Goal: Task Accomplishment & Management: Manage account settings

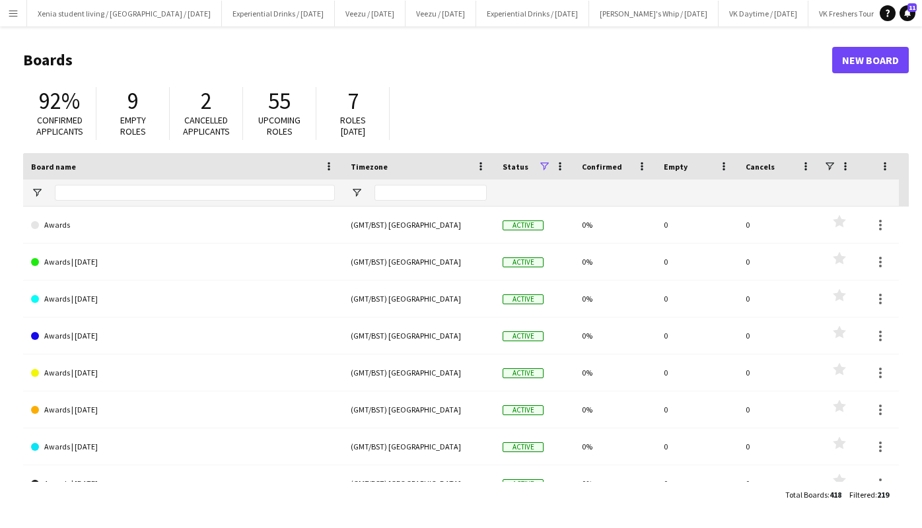
click at [13, 11] on app-icon "Menu" at bounding box center [13, 13] width 11 height 11
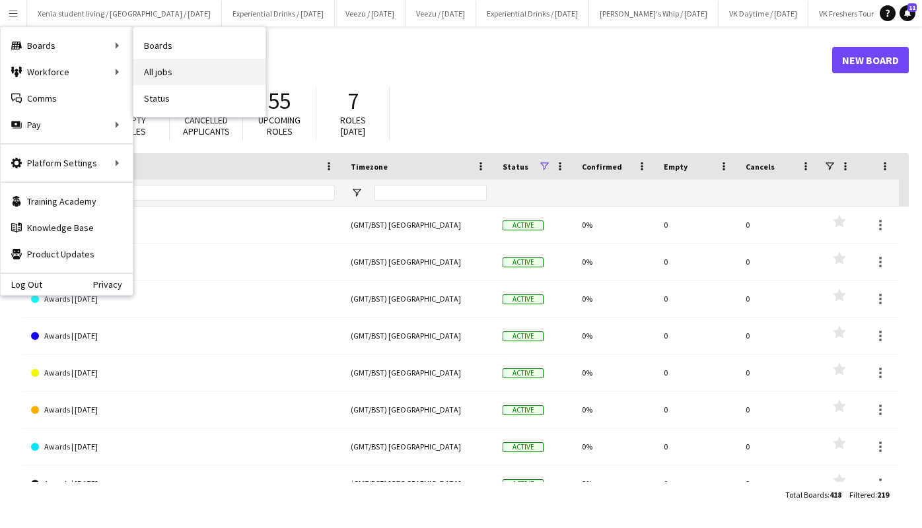
click at [169, 65] on link "All jobs" at bounding box center [199, 72] width 132 height 26
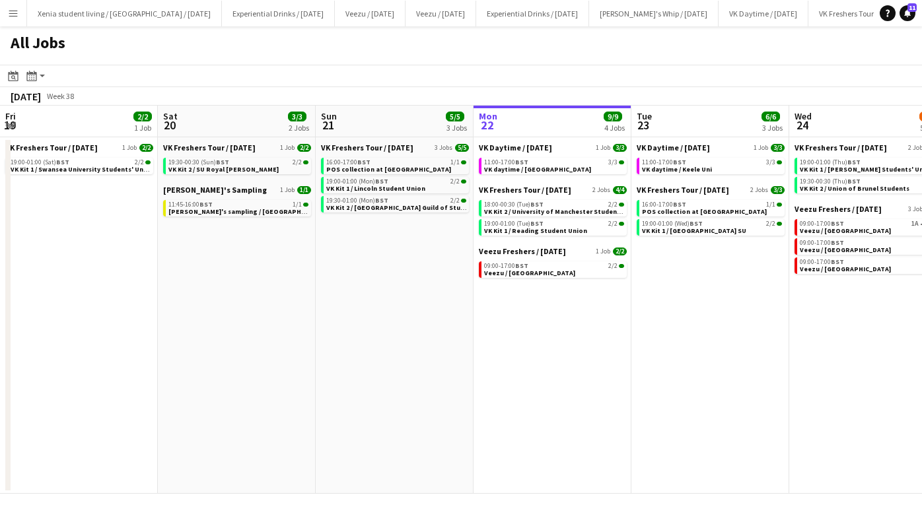
scroll to position [0, 316]
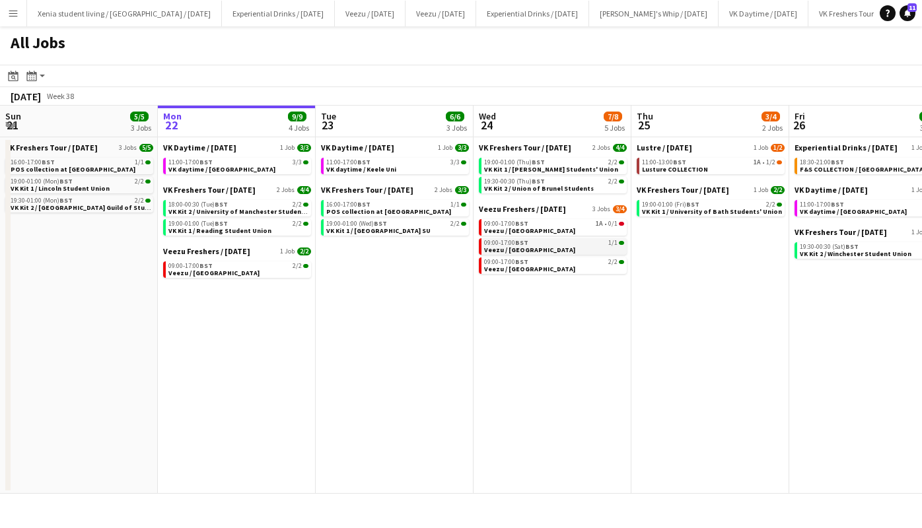
click at [559, 252] on span "Veezu / [GEOGRAPHIC_DATA]" at bounding box center [529, 250] width 91 height 9
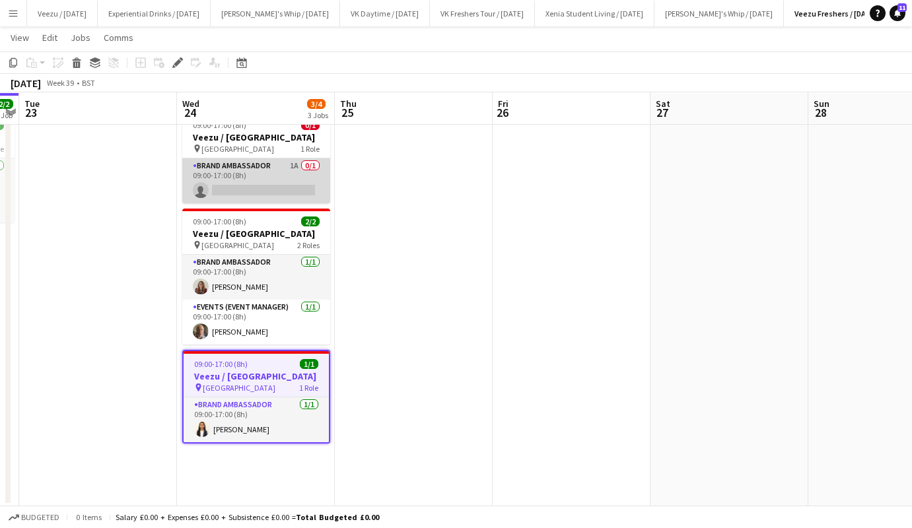
scroll to position [0, 380]
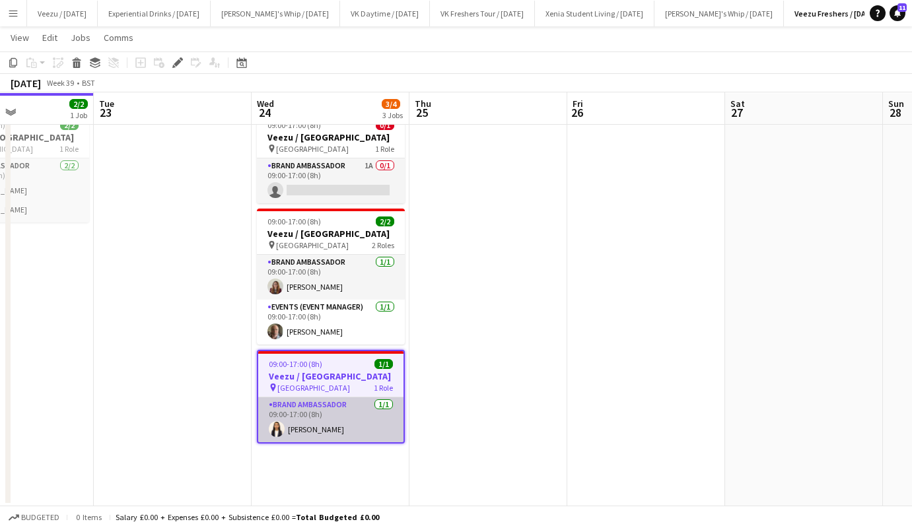
click at [315, 442] on app-card-role "Brand Ambassador [DATE] 09:00-17:00 (8h) [PERSON_NAME]" at bounding box center [330, 420] width 145 height 45
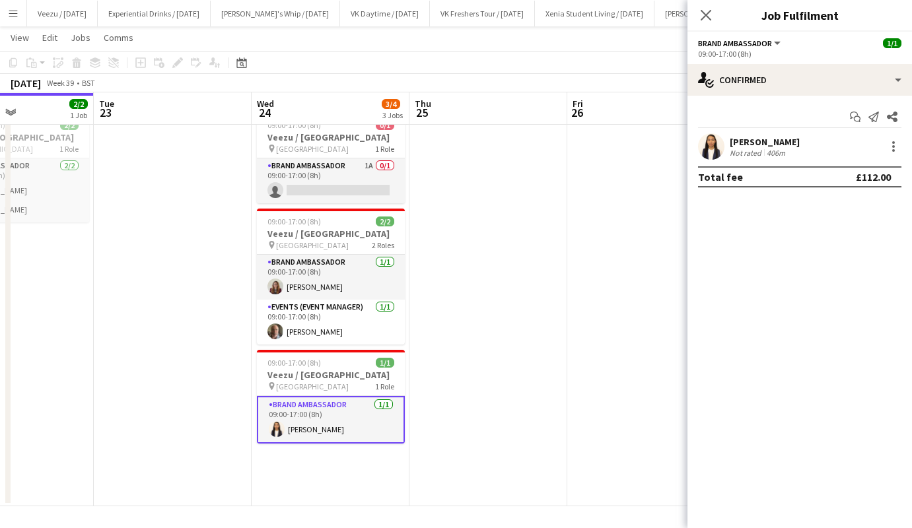
click at [765, 137] on div "[PERSON_NAME]" at bounding box center [765, 142] width 70 height 12
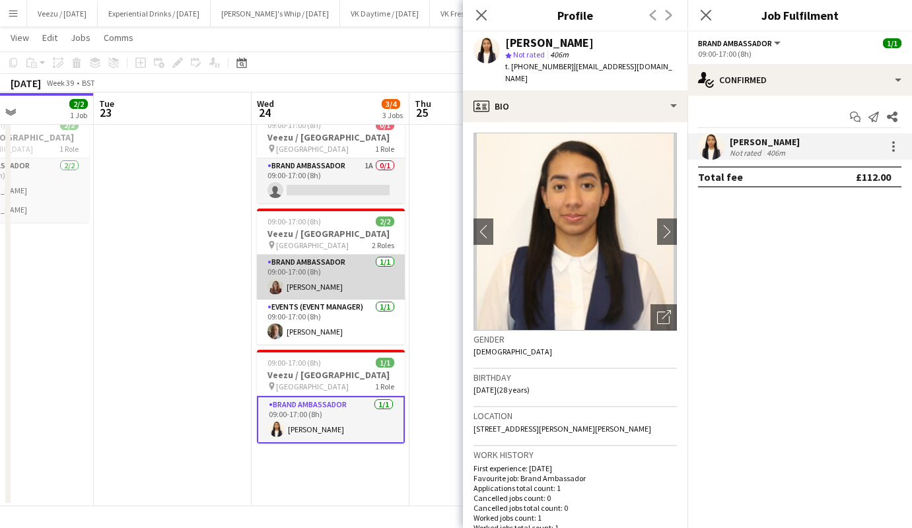
click at [312, 294] on app-card-role "Brand Ambassador [DATE] 09:00-17:00 (8h) [PERSON_NAME]" at bounding box center [331, 277] width 148 height 45
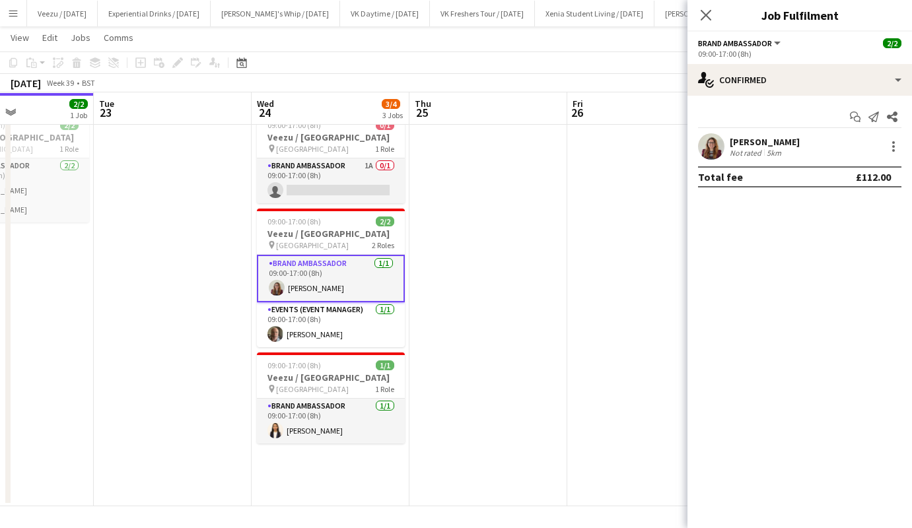
click at [312, 294] on app-card-role "Brand Ambassador [DATE] 09:00-17:00 (8h) [PERSON_NAME]" at bounding box center [331, 279] width 148 height 48
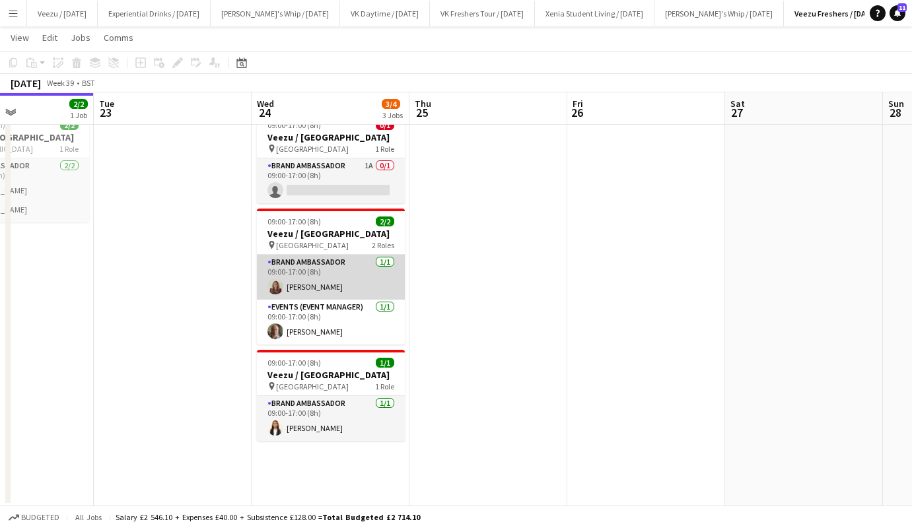
click at [312, 294] on app-card-role "Brand Ambassador [DATE] 09:00-17:00 (8h) [PERSON_NAME]" at bounding box center [331, 277] width 148 height 45
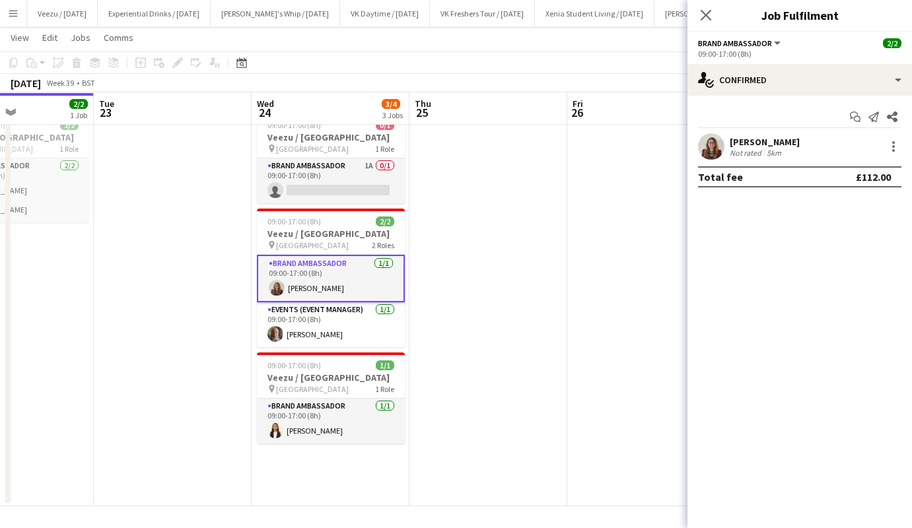
click at [758, 139] on div "[PERSON_NAME]" at bounding box center [765, 142] width 70 height 12
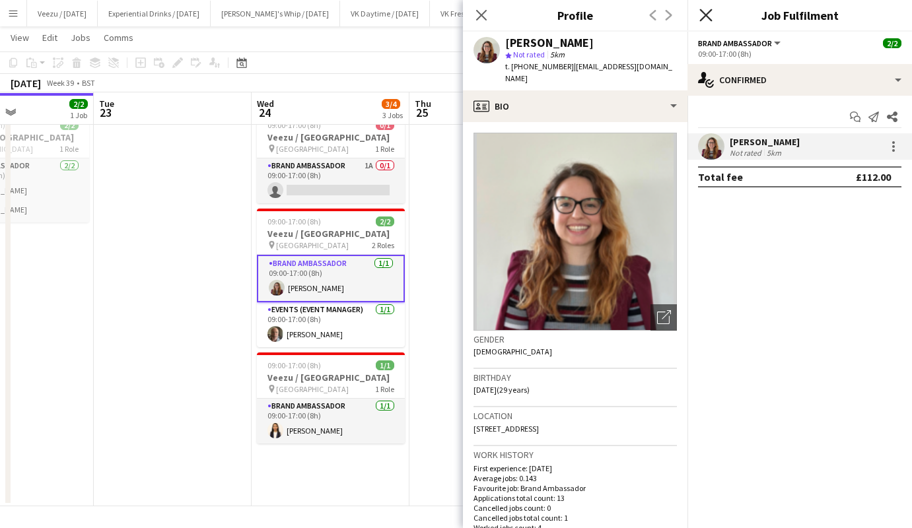
click at [708, 15] on icon "Close pop-in" at bounding box center [705, 15] width 13 height 13
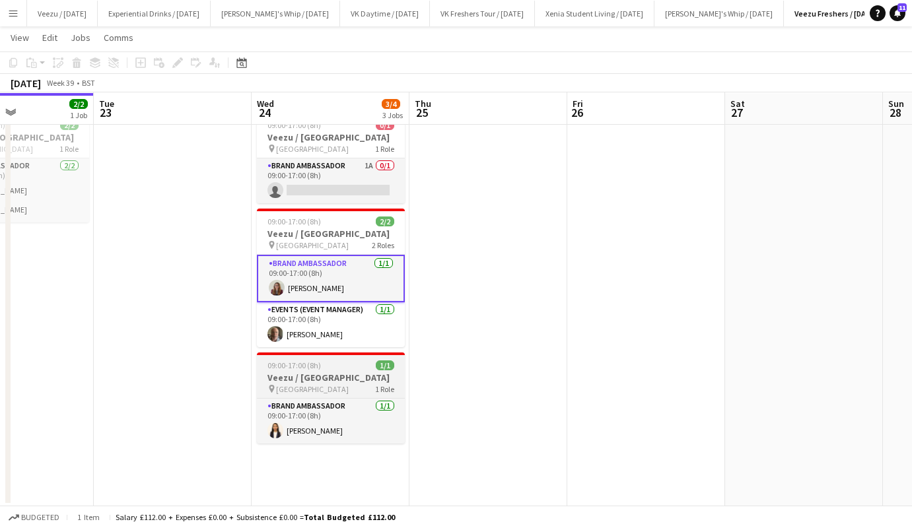
click at [319, 384] on h3 "Veezu / [GEOGRAPHIC_DATA]" at bounding box center [331, 378] width 148 height 12
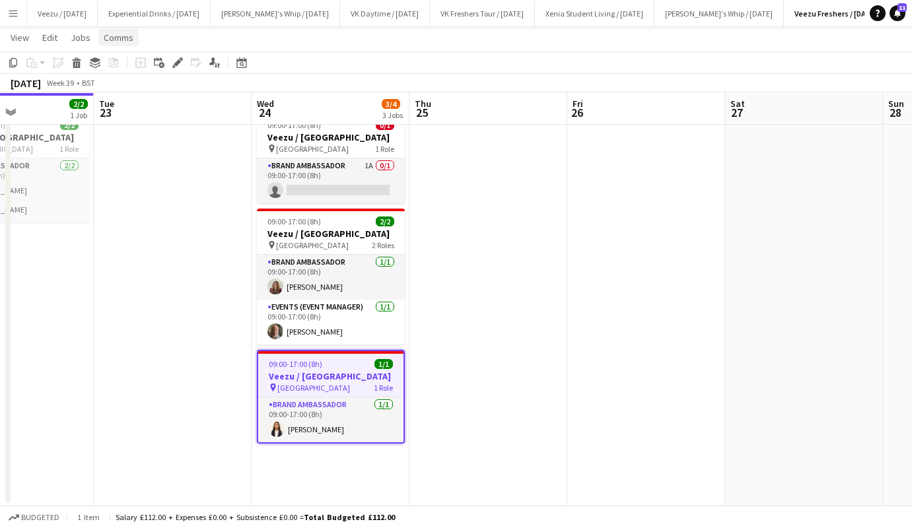
click at [122, 38] on span "Comms" at bounding box center [119, 38] width 30 height 12
click at [145, 63] on span "Notify confirmed crew" at bounding box center [152, 66] width 88 height 12
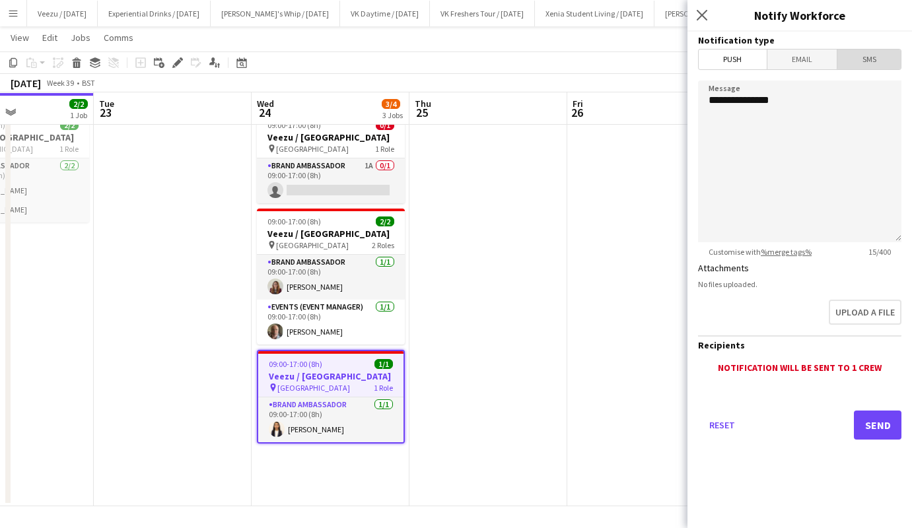
click at [871, 57] on span "SMS" at bounding box center [868, 60] width 63 height 20
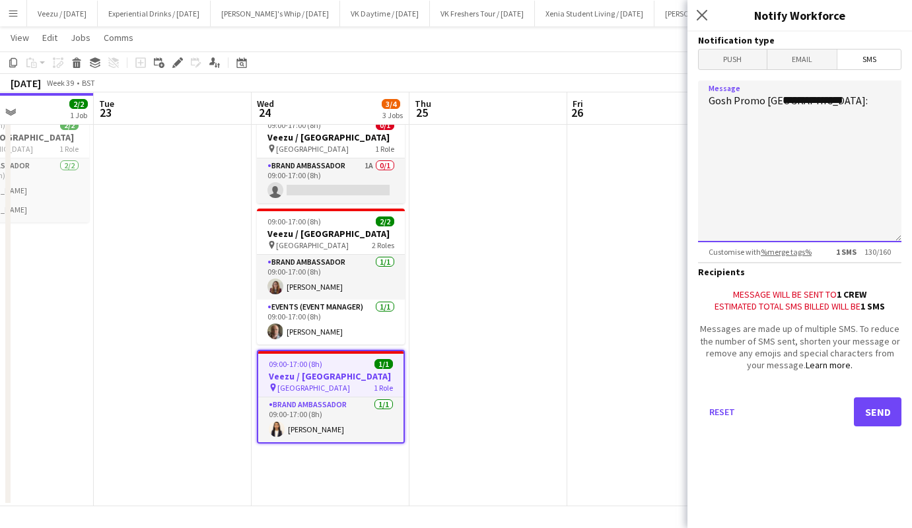
click at [783, 98] on textarea "**********" at bounding box center [799, 162] width 203 height 162
click at [862, 102] on textarea "**********" at bounding box center [799, 162] width 203 height 162
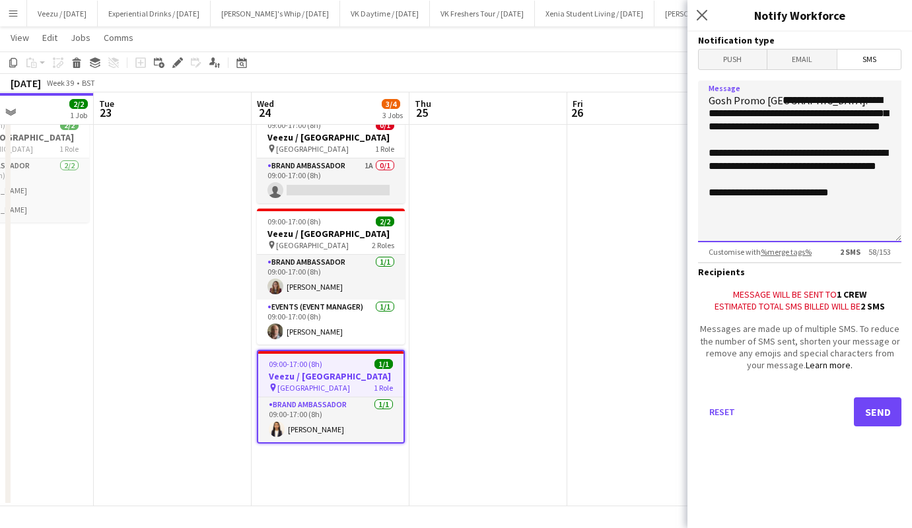
scroll to position [11, 0]
click at [808, 207] on textarea "**********" at bounding box center [799, 162] width 203 height 162
type textarea "**********"
click at [877, 406] on button "Send" at bounding box center [878, 412] width 48 height 29
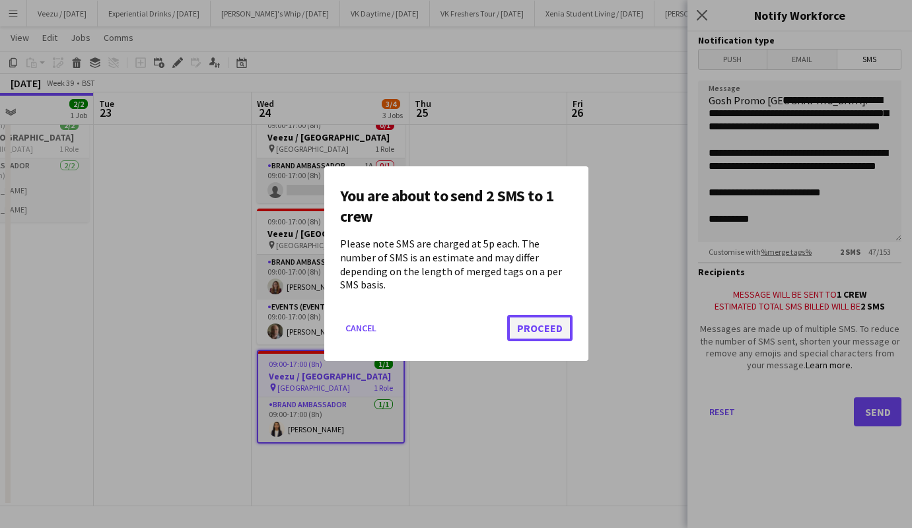
click at [549, 325] on button "Proceed" at bounding box center [539, 329] width 65 height 26
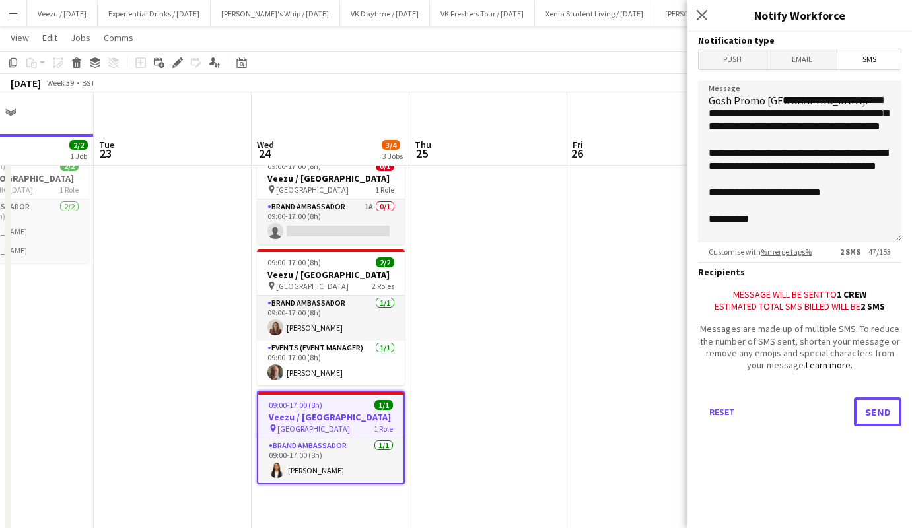
scroll to position [41, 0]
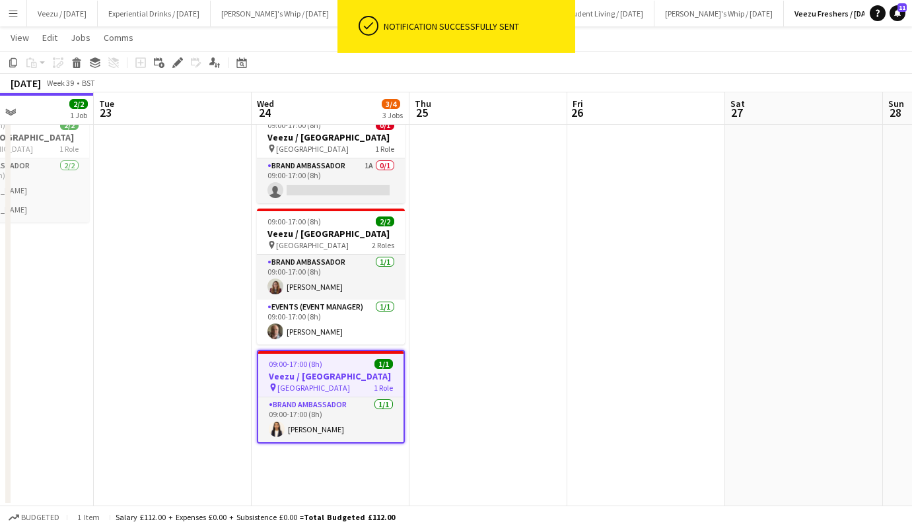
click at [330, 382] on h3 "Veezu / [GEOGRAPHIC_DATA]" at bounding box center [330, 376] width 145 height 12
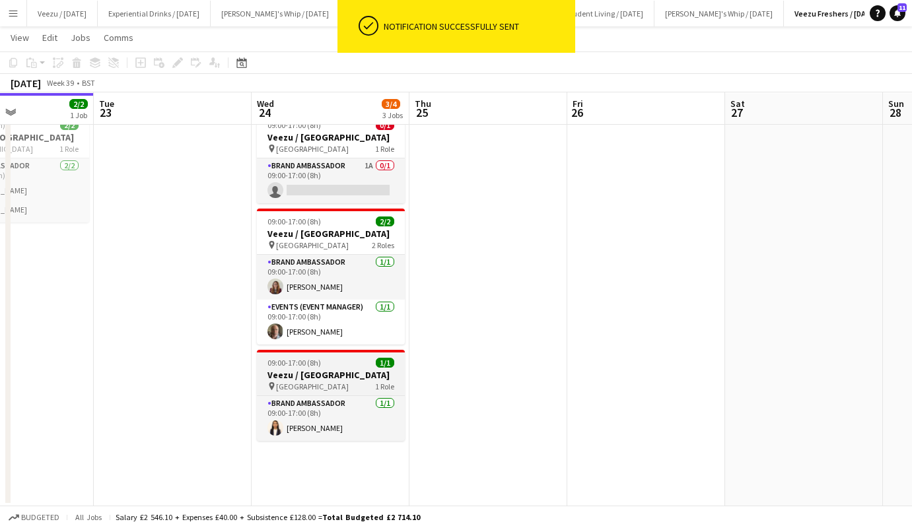
click at [330, 381] on h3 "Veezu / [GEOGRAPHIC_DATA]" at bounding box center [331, 375] width 148 height 12
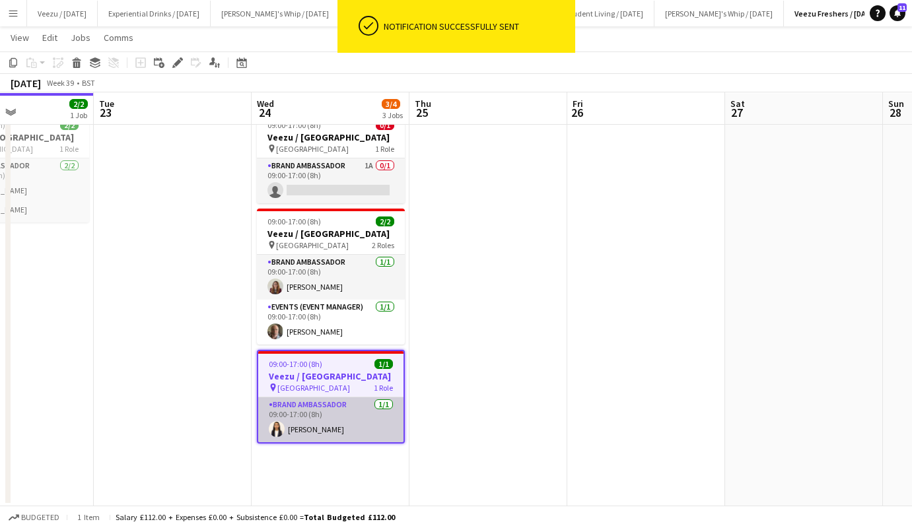
click at [306, 442] on app-card-role "Brand Ambassador [DATE] 09:00-17:00 (8h) [PERSON_NAME]" at bounding box center [330, 420] width 145 height 45
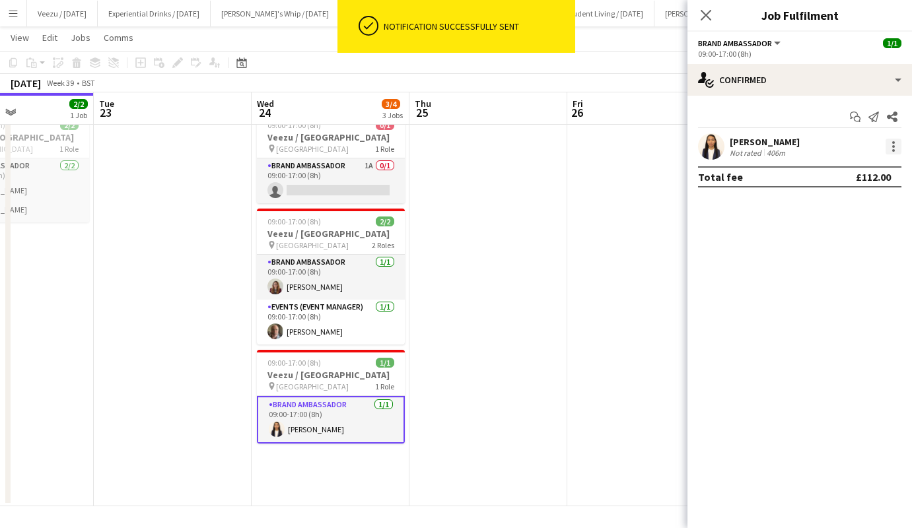
click at [888, 146] on div at bounding box center [894, 147] width 16 height 16
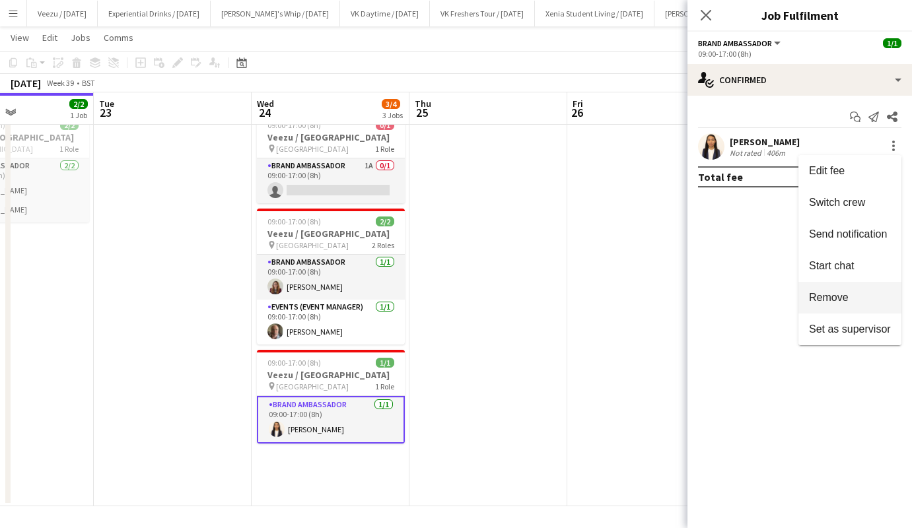
click at [851, 296] on span "Remove" at bounding box center [850, 298] width 82 height 12
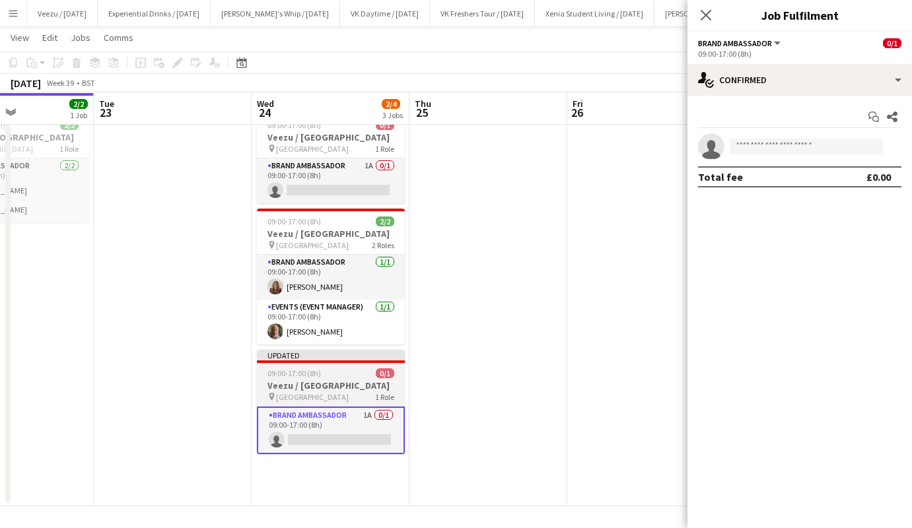
click at [338, 392] on h3 "Veezu / [GEOGRAPHIC_DATA]" at bounding box center [331, 386] width 148 height 12
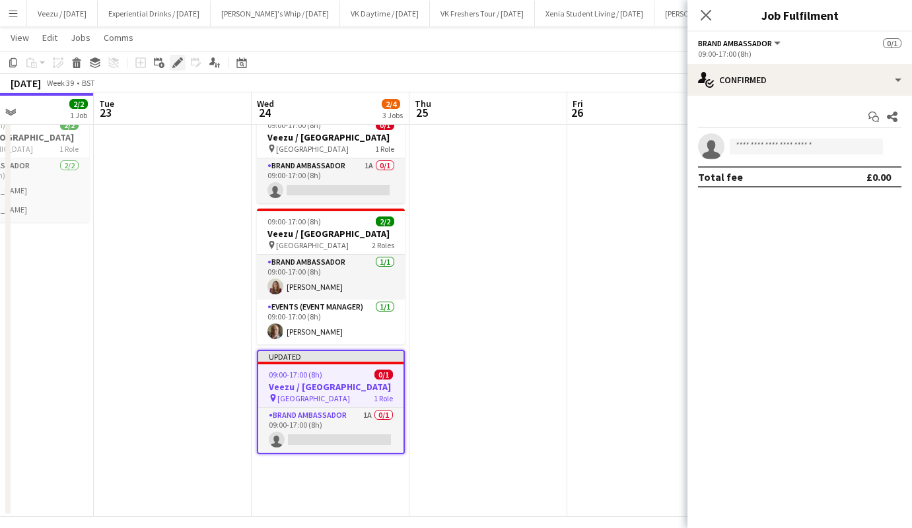
click at [179, 62] on icon at bounding box center [177, 62] width 7 height 7
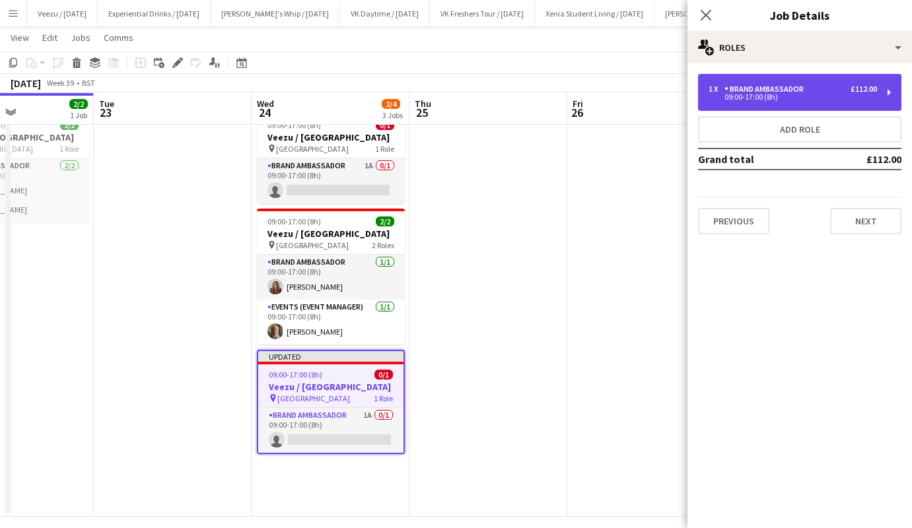
click at [810, 96] on div "09:00-17:00 (8h)" at bounding box center [793, 97] width 168 height 7
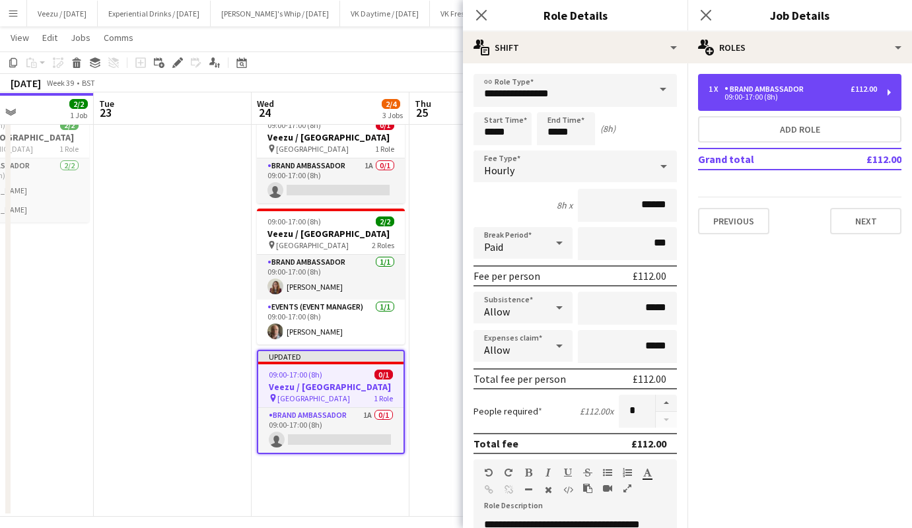
scroll to position [366, 0]
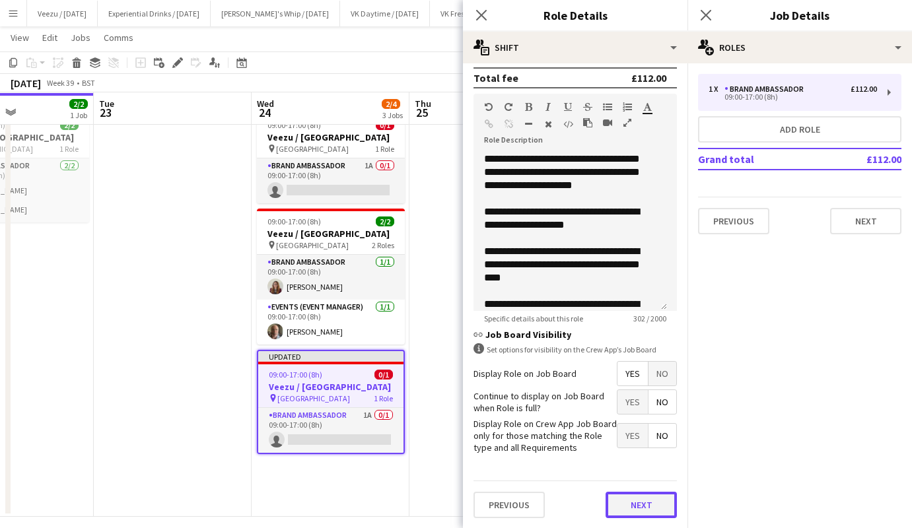
click at [625, 502] on button "Next" at bounding box center [641, 505] width 71 height 26
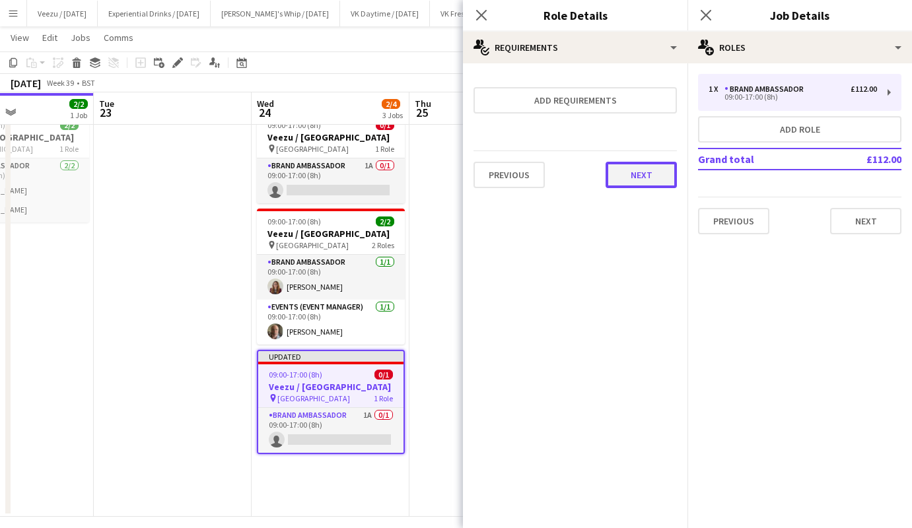
click at [649, 175] on button "Next" at bounding box center [641, 175] width 71 height 26
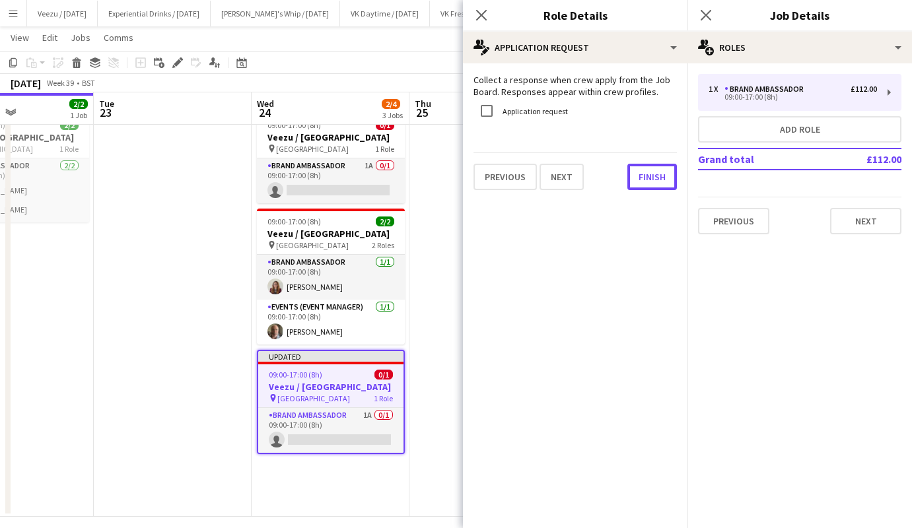
click at [649, 175] on button "Finish" at bounding box center [652, 177] width 50 height 26
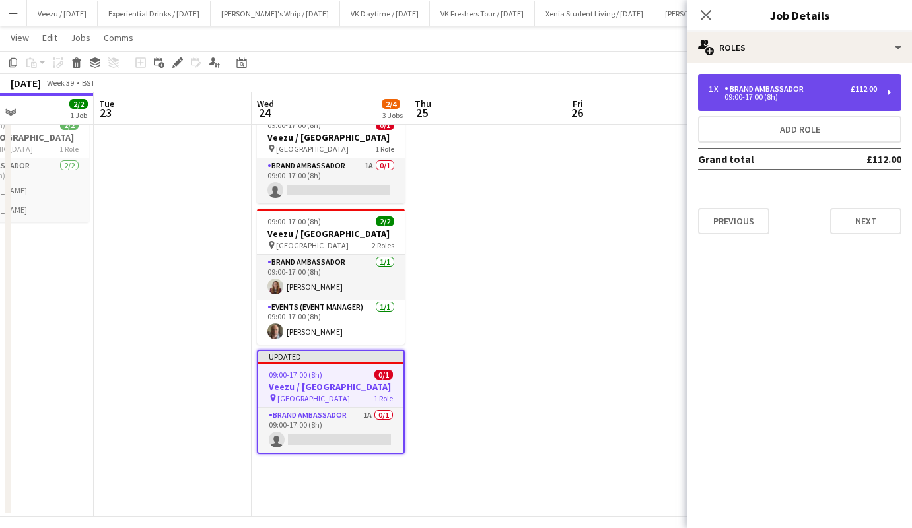
click at [802, 96] on div "09:00-17:00 (8h)" at bounding box center [793, 97] width 168 height 7
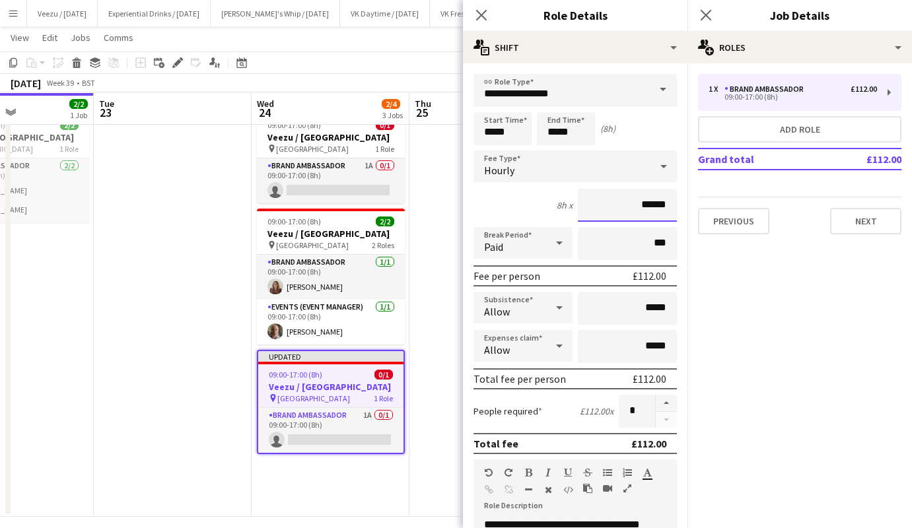
click at [643, 205] on input "******" at bounding box center [627, 205] width 99 height 33
type input "******"
click at [637, 306] on input "*****" at bounding box center [627, 308] width 99 height 33
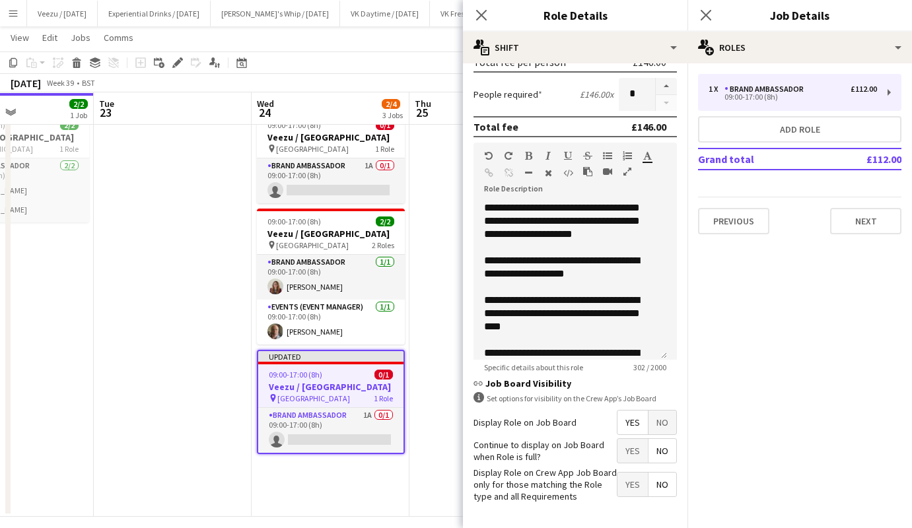
scroll to position [366, 0]
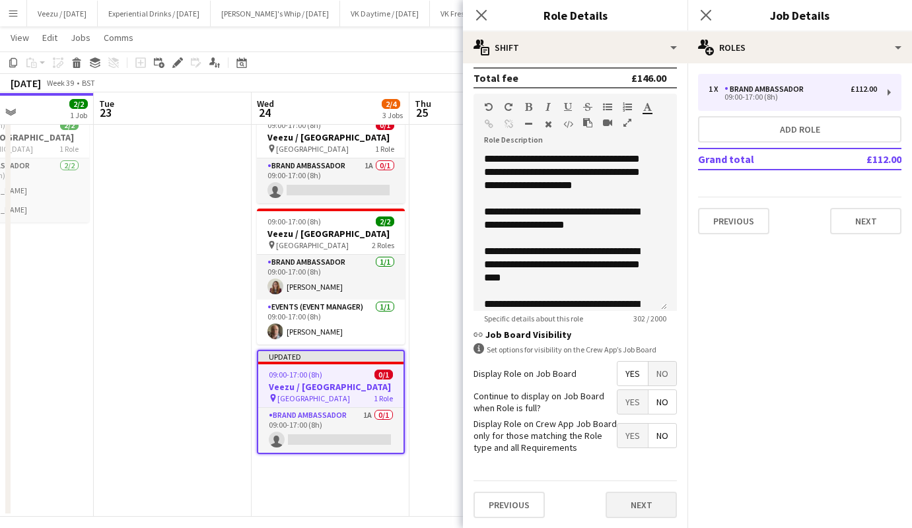
type input "******"
click at [633, 503] on button "Next" at bounding box center [641, 505] width 71 height 26
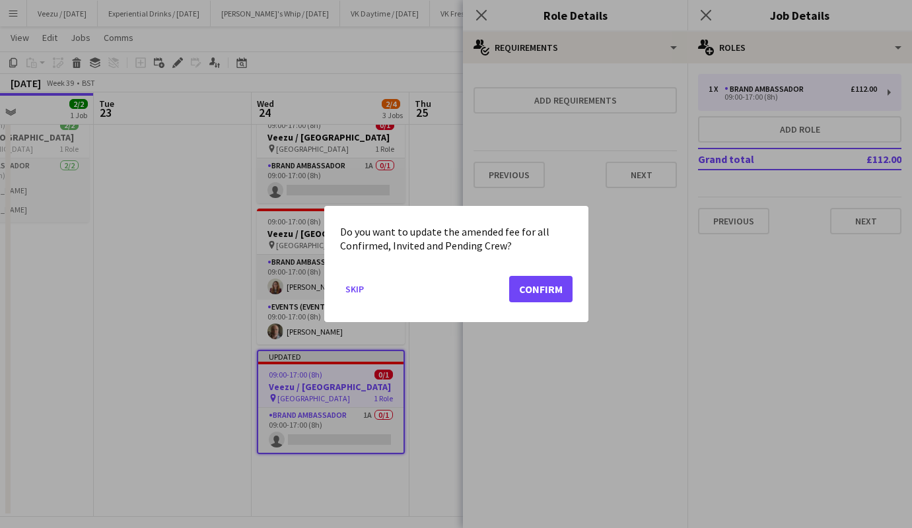
scroll to position [0, 0]
click at [547, 291] on button "Confirm" at bounding box center [540, 289] width 63 height 26
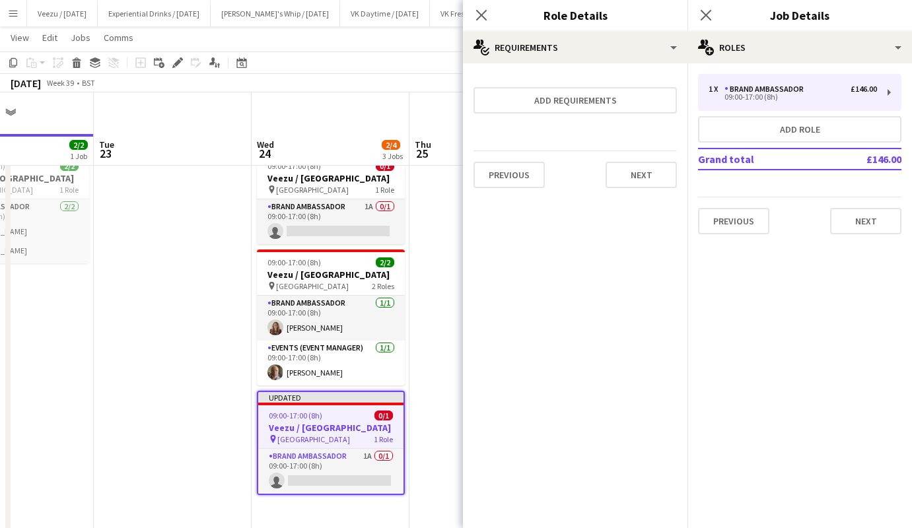
scroll to position [41, 0]
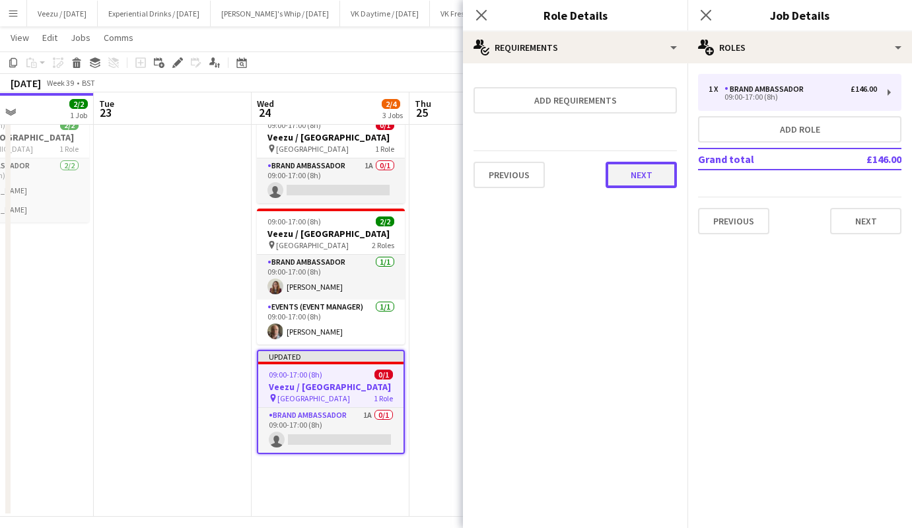
click at [674, 174] on button "Next" at bounding box center [641, 175] width 71 height 26
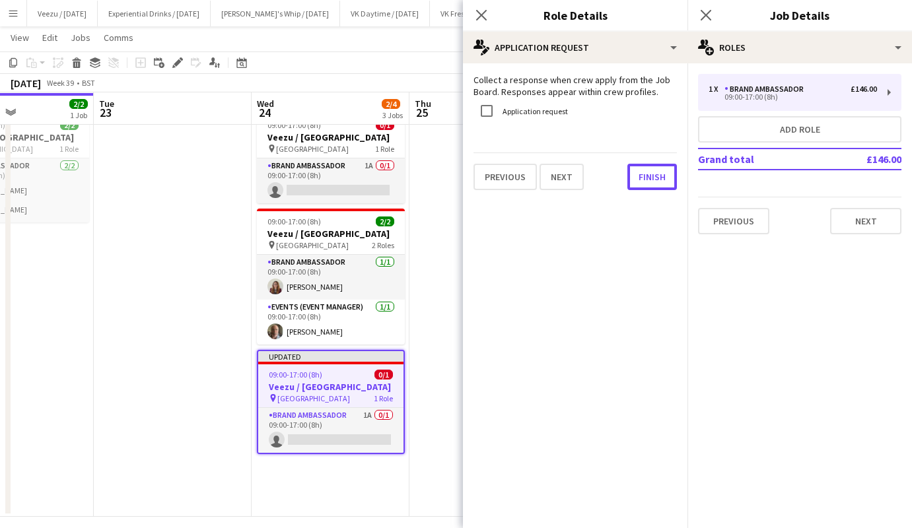
click at [674, 174] on button "Finish" at bounding box center [652, 177] width 50 height 26
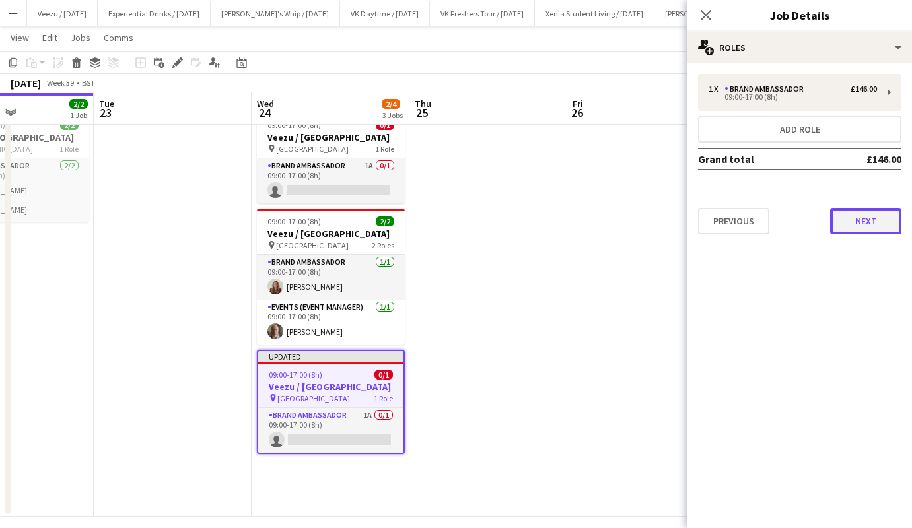
click at [866, 219] on button "Next" at bounding box center [865, 221] width 71 height 26
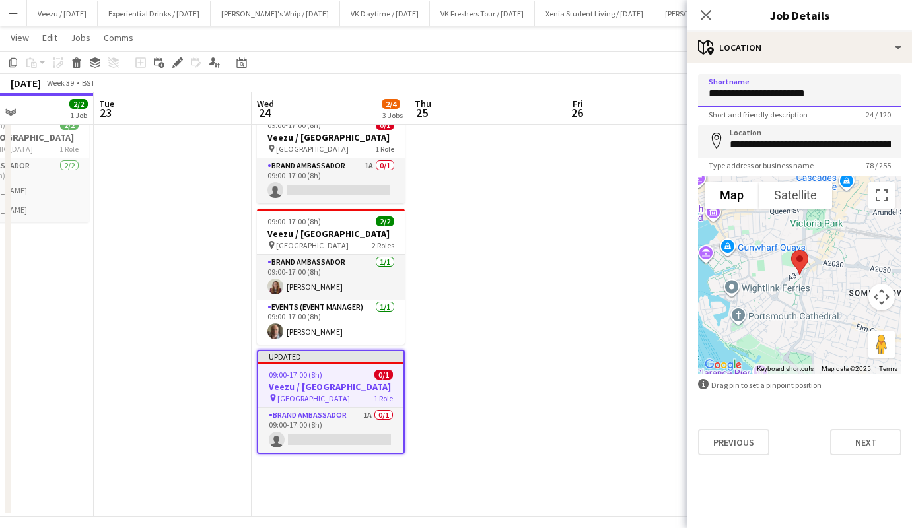
drag, startPoint x: 845, startPoint y: 92, endPoint x: 769, endPoint y: 94, distance: 76.6
click at [769, 94] on input "**********" at bounding box center [799, 90] width 203 height 33
type input "**********"
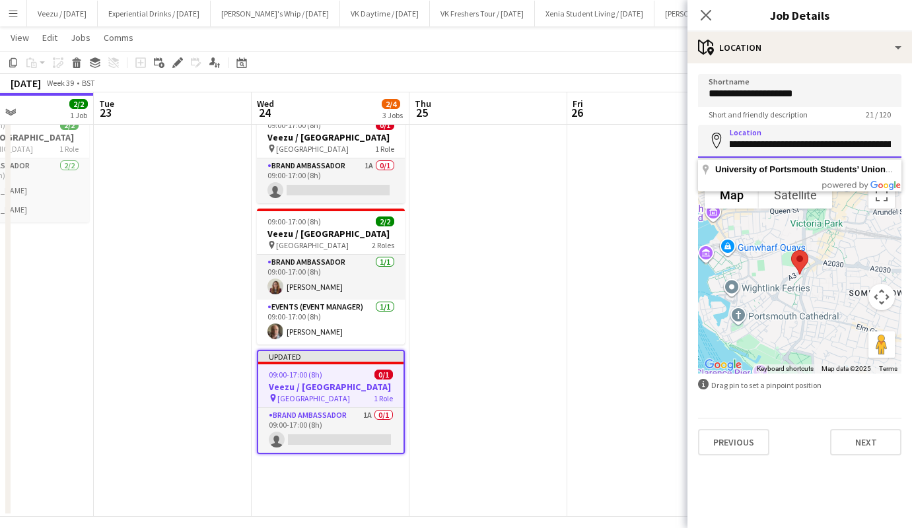
scroll to position [0, 201]
drag, startPoint x: 732, startPoint y: 143, endPoint x: 944, endPoint y: 135, distance: 212.1
click at [912, 135] on html "Menu Boards Boards Boards All jobs Status Workforce Workforce My Workforce Recr…" at bounding box center [456, 249] width 912 height 581
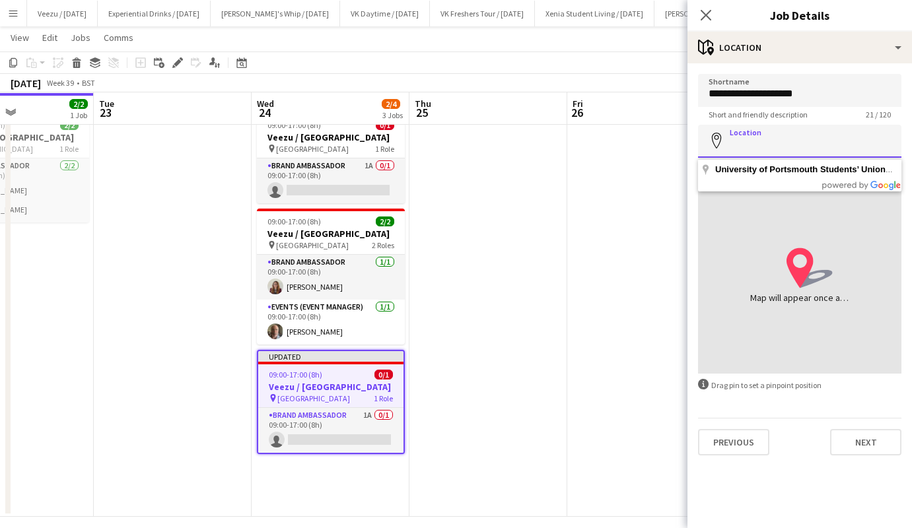
scroll to position [0, 0]
paste input "**********"
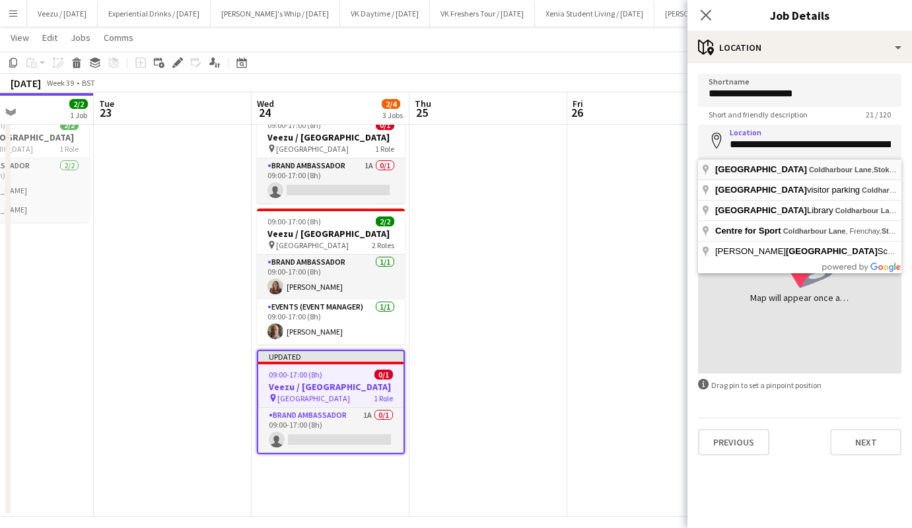
type input "**********"
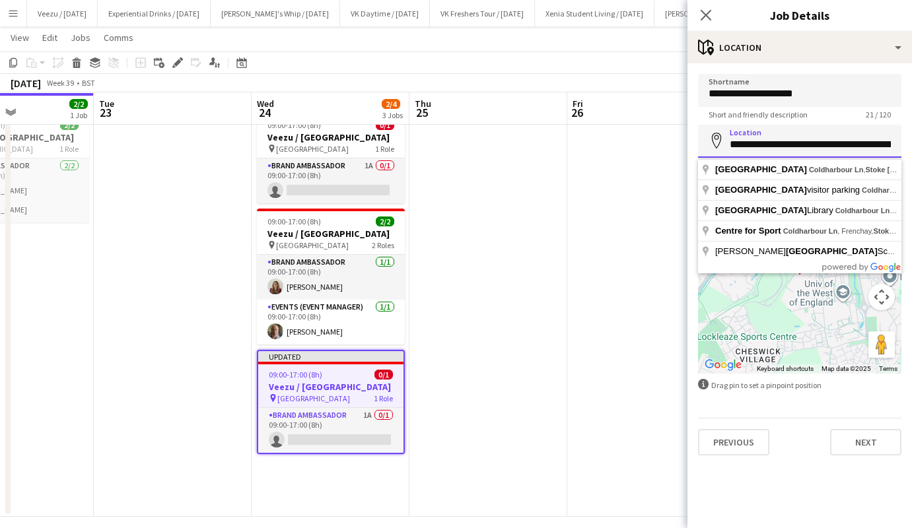
scroll to position [0, 147]
drag, startPoint x: 816, startPoint y: 147, endPoint x: 944, endPoint y: 128, distance: 129.5
click at [912, 128] on html "Menu Boards Boards Boards All jobs Status Workforce Workforce My Workforce Recr…" at bounding box center [456, 249] width 912 height 581
click at [805, 143] on input "**********" at bounding box center [799, 141] width 203 height 33
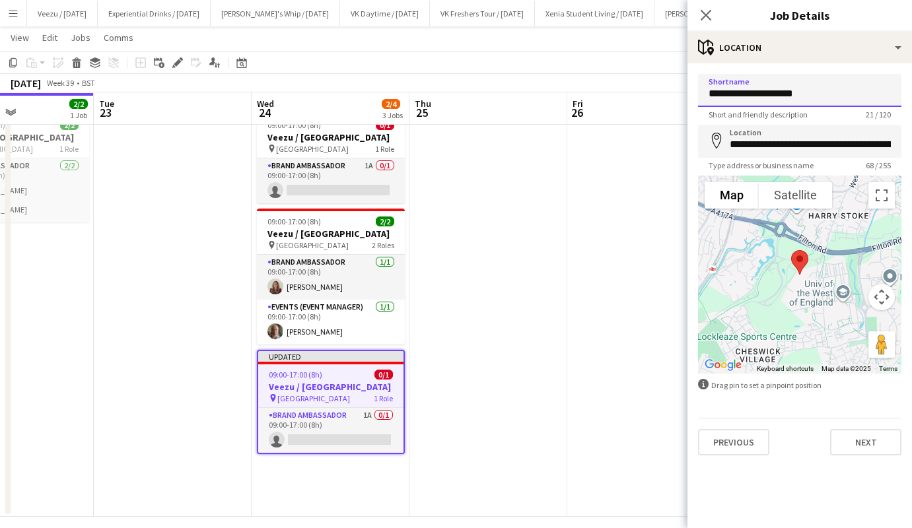
drag, startPoint x: 803, startPoint y: 89, endPoint x: 708, endPoint y: 90, distance: 95.1
click at [708, 90] on input "**********" at bounding box center [799, 90] width 203 height 33
paste input
type input "**********"
click at [878, 442] on button "Next" at bounding box center [865, 442] width 71 height 26
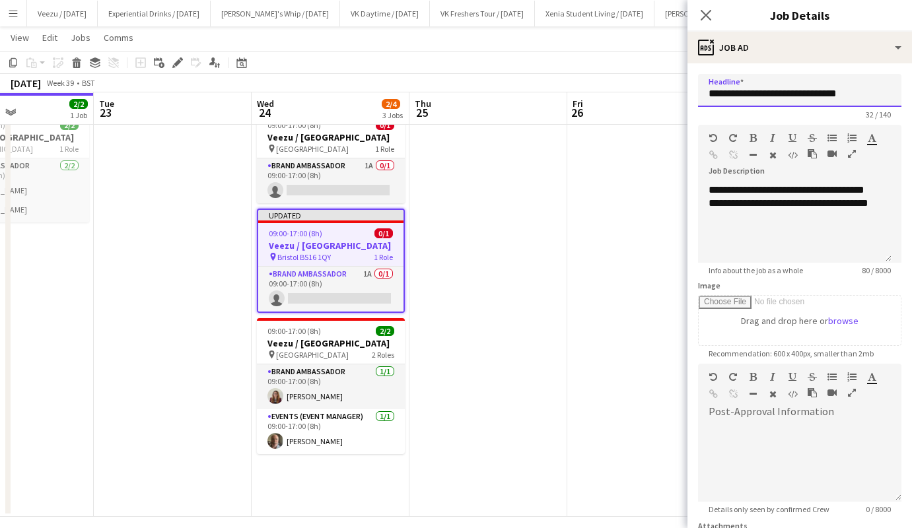
drag, startPoint x: 811, startPoint y: 97, endPoint x: 744, endPoint y: 99, distance: 66.7
click at [744, 99] on input "**********" at bounding box center [799, 90] width 203 height 33
paste input "text"
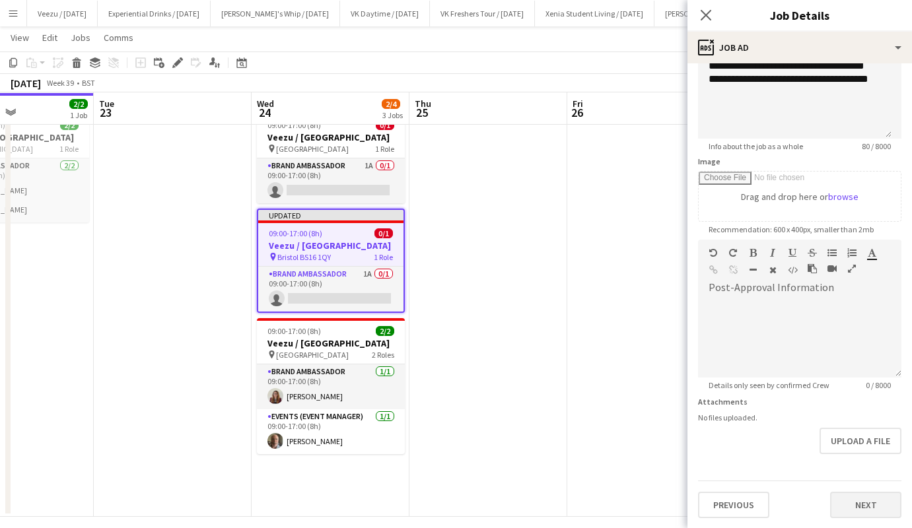
type input "**********"
click at [846, 501] on button "Next" at bounding box center [865, 505] width 71 height 26
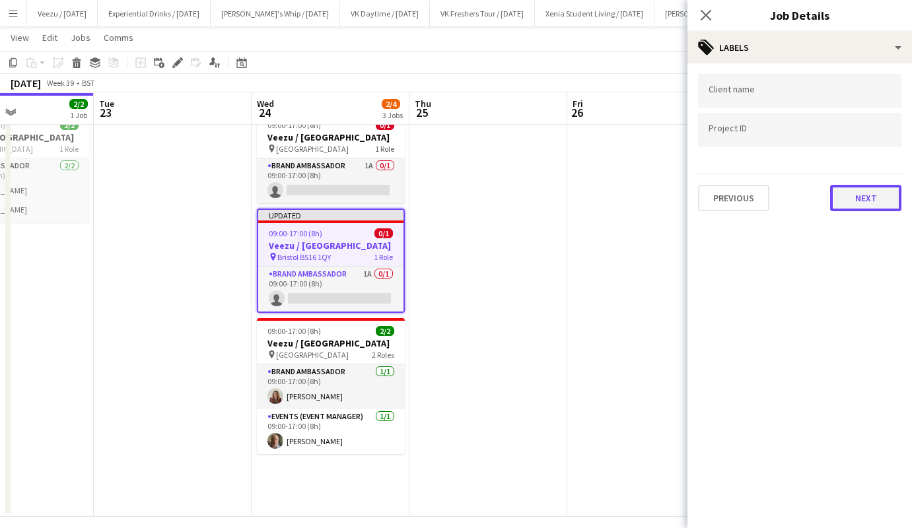
click at [868, 196] on button "Next" at bounding box center [865, 198] width 71 height 26
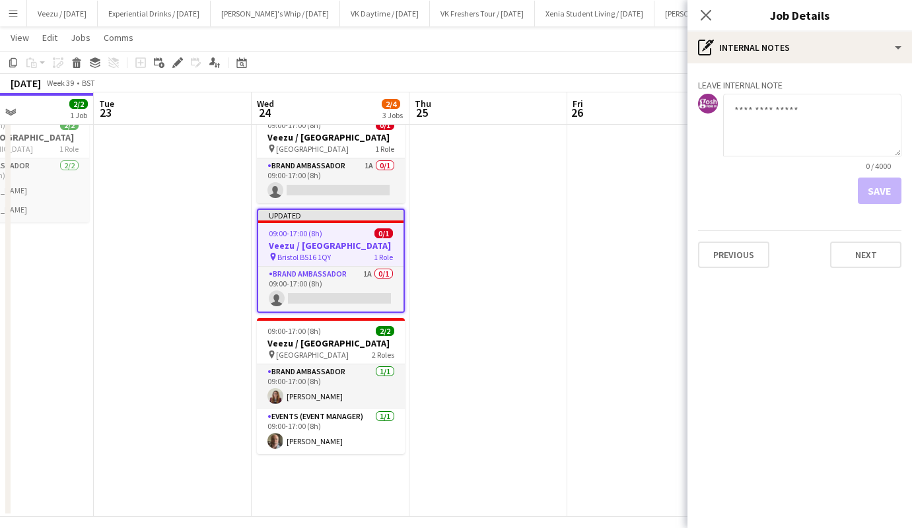
click at [868, 196] on div "Save" at bounding box center [799, 191] width 203 height 26
click at [870, 266] on button "Next" at bounding box center [865, 255] width 71 height 26
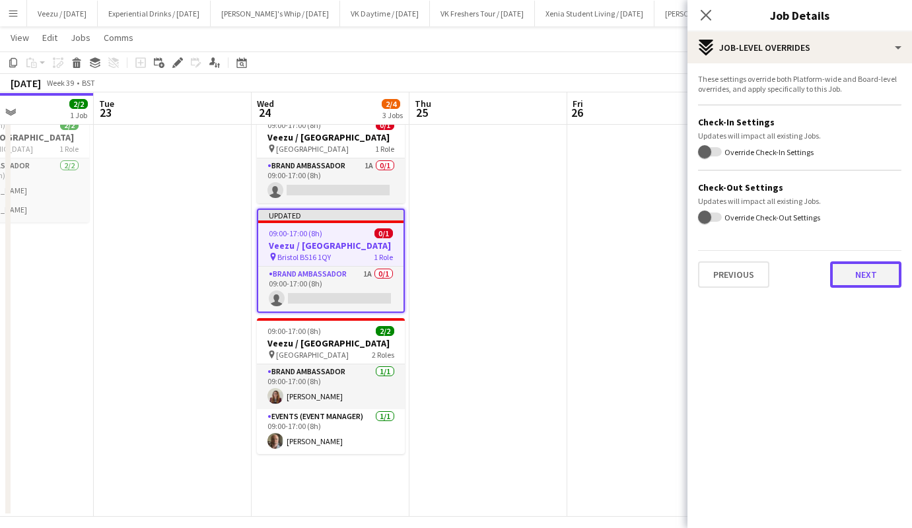
click at [861, 273] on button "Next" at bounding box center [865, 275] width 71 height 26
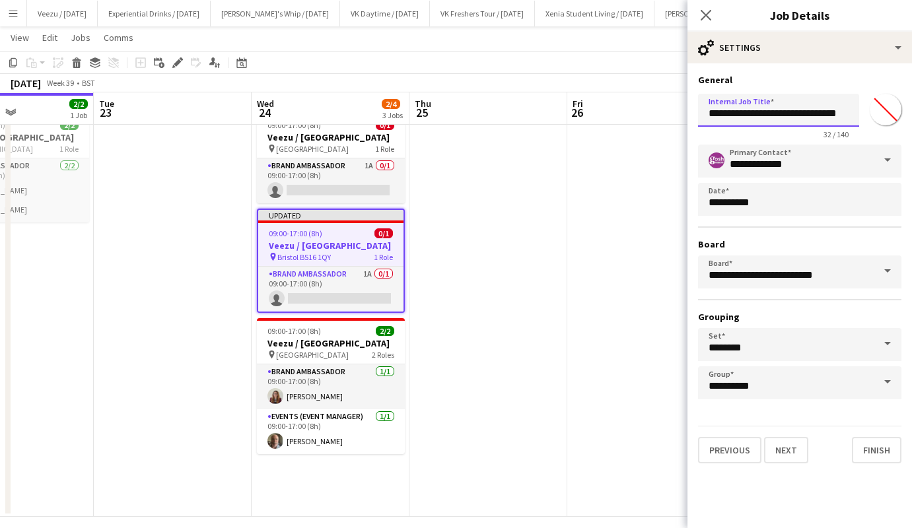
scroll to position [0, 4]
drag, startPoint x: 744, startPoint y: 112, endPoint x: 893, endPoint y: 114, distance: 148.6
click at [893, 114] on div "**********" at bounding box center [799, 113] width 203 height 51
paste input "text"
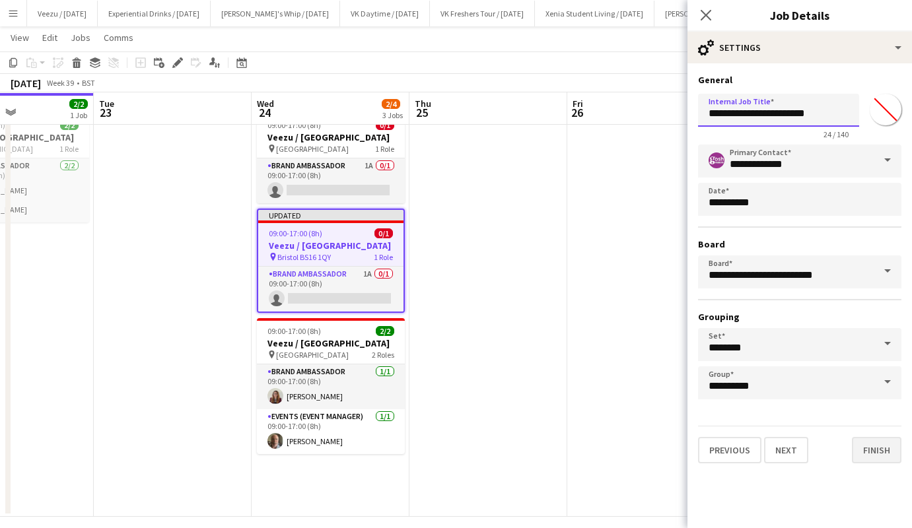
type input "**********"
click at [879, 451] on button "Finish" at bounding box center [877, 450] width 50 height 26
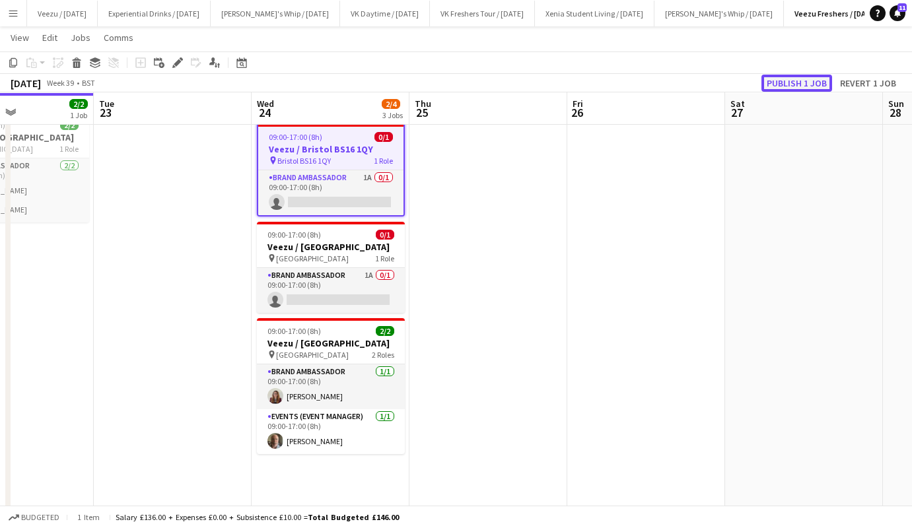
click at [800, 83] on button "Publish 1 job" at bounding box center [796, 83] width 71 height 17
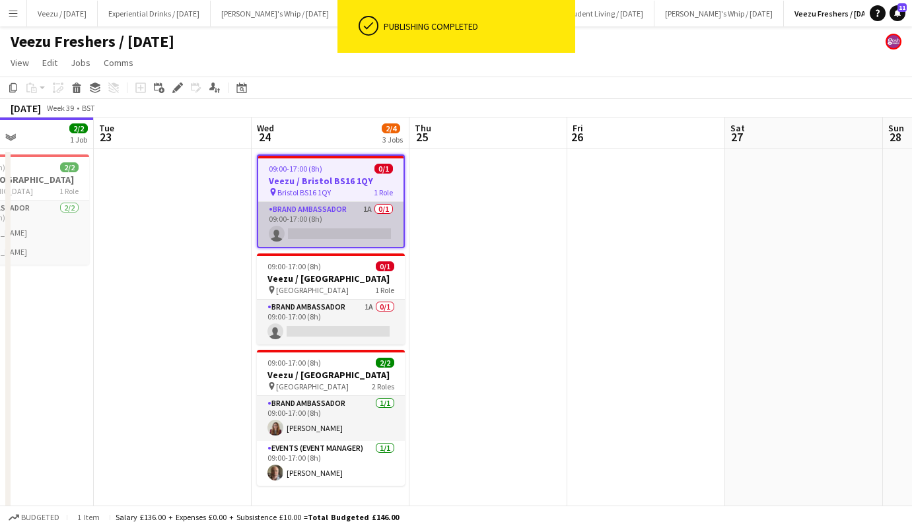
click at [351, 223] on app-card-role "Brand Ambassador 1A 0/1 09:00-17:00 (8h) single-neutral-actions" at bounding box center [330, 224] width 145 height 45
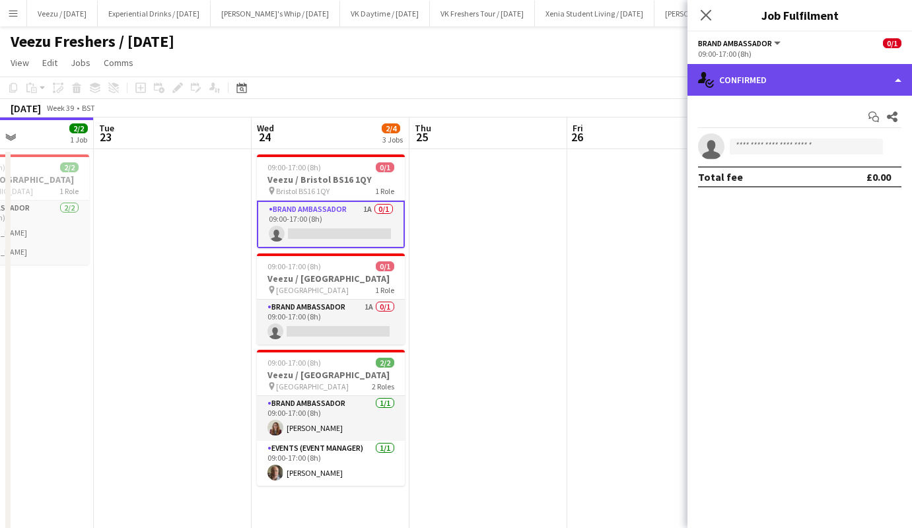
click at [794, 74] on div "single-neutral-actions-check-2 Confirmed" at bounding box center [800, 80] width 225 height 32
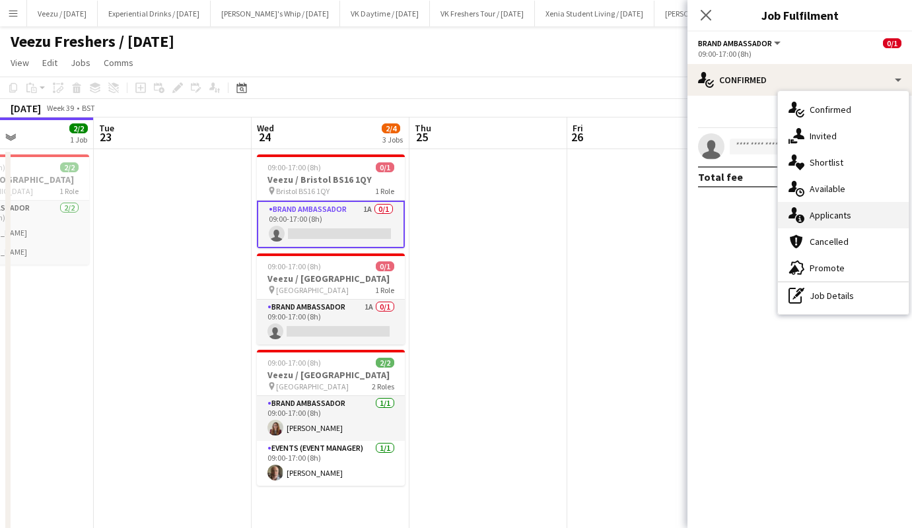
click at [843, 219] on span "Applicants" at bounding box center [831, 215] width 42 height 12
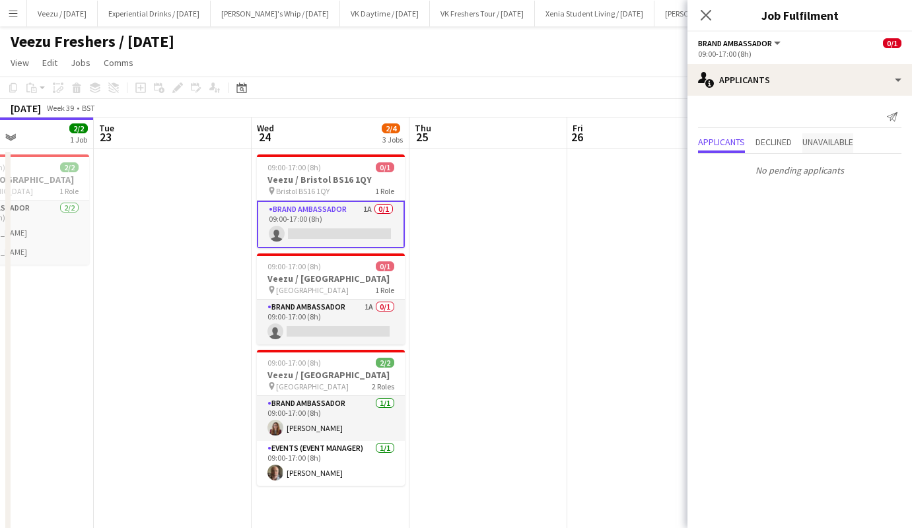
click at [833, 137] on span "Unavailable" at bounding box center [827, 141] width 51 height 9
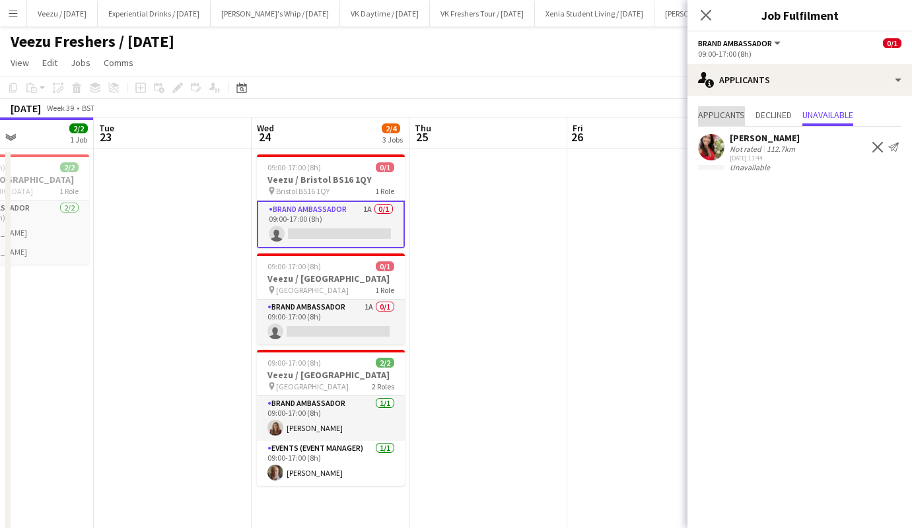
click at [711, 117] on span "Applicants" at bounding box center [721, 114] width 47 height 9
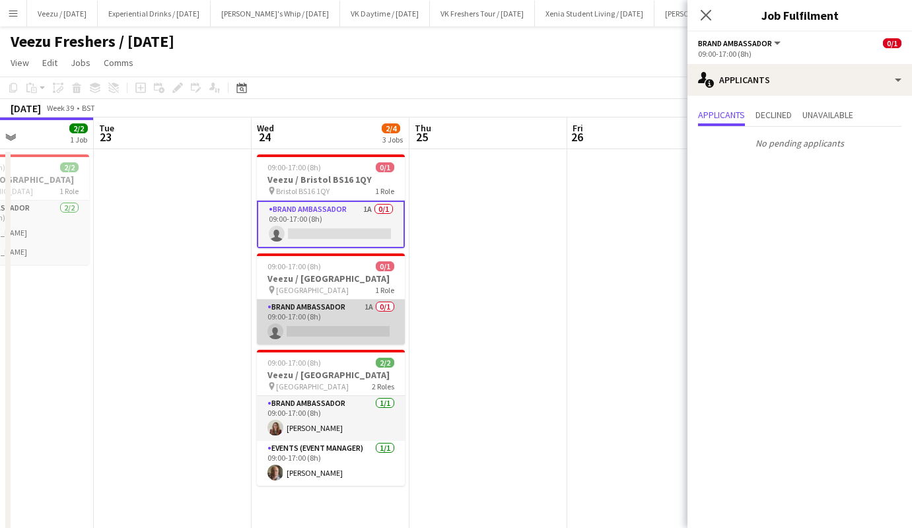
click at [326, 327] on app-card-role "Brand Ambassador 1A 0/1 09:00-17:00 (8h) single-neutral-actions" at bounding box center [331, 322] width 148 height 45
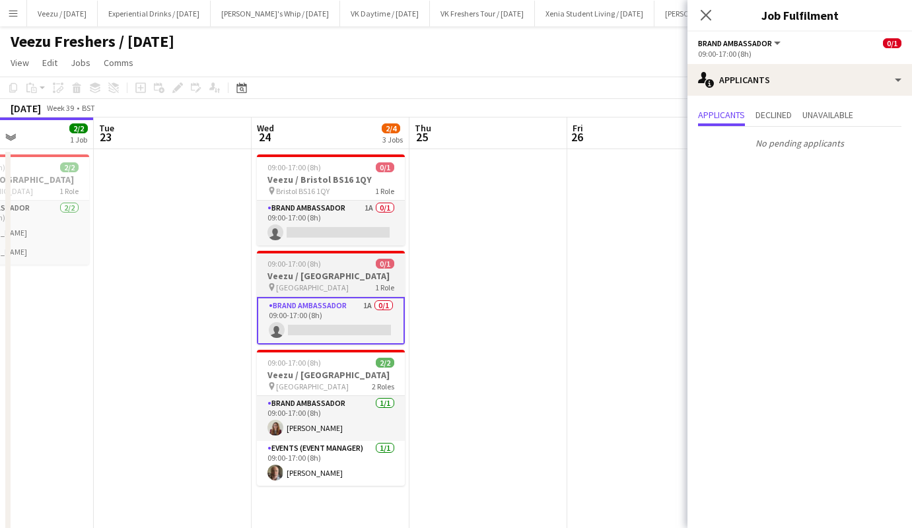
click at [337, 271] on h3 "Veezu / [GEOGRAPHIC_DATA]" at bounding box center [331, 276] width 148 height 12
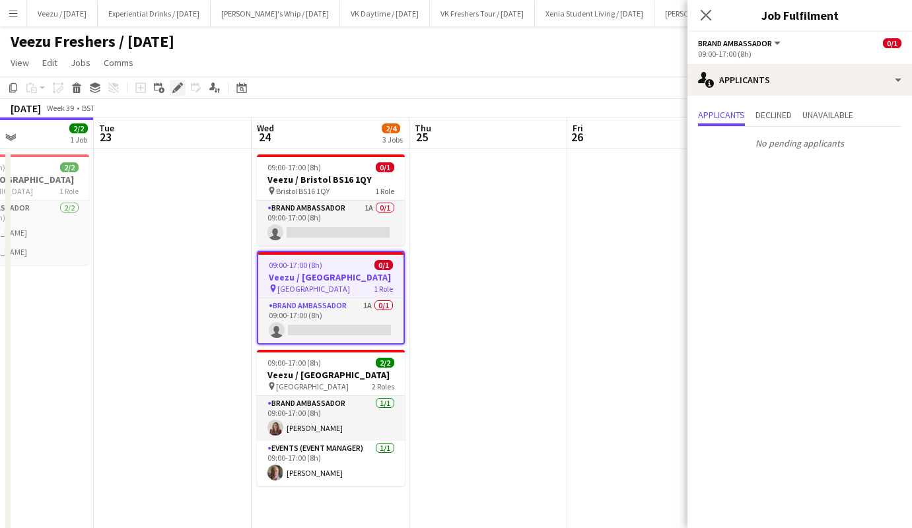
click at [173, 85] on icon "Edit" at bounding box center [177, 88] width 11 height 11
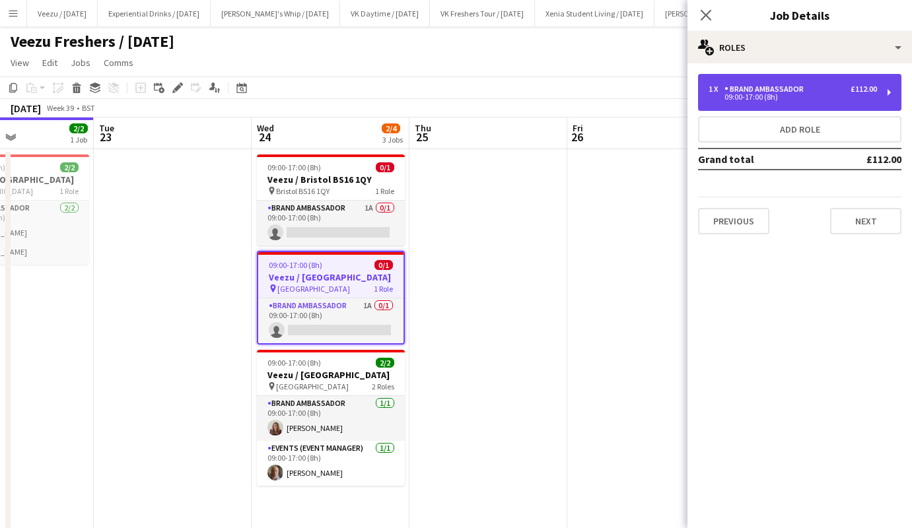
click at [762, 83] on div "1 x Brand Ambassador £112.00 09:00-17:00 (8h)" at bounding box center [799, 92] width 203 height 37
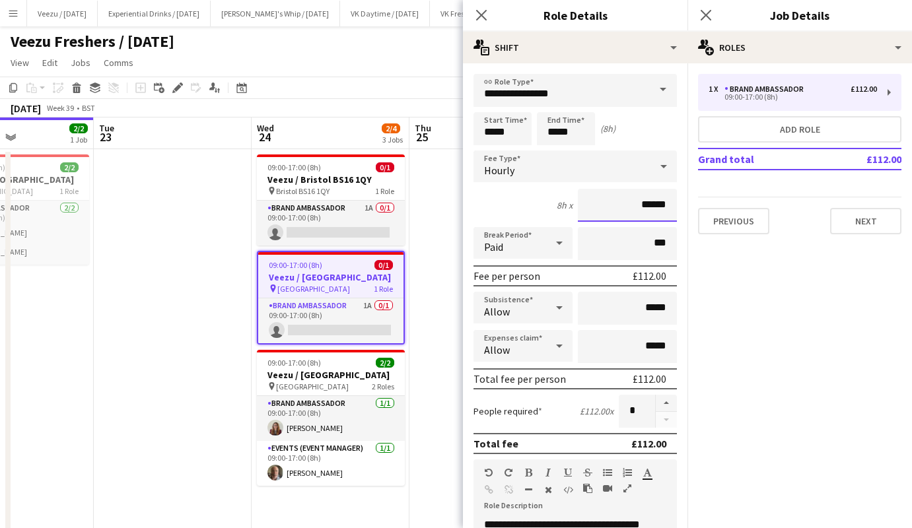
click at [643, 207] on input "******" at bounding box center [627, 205] width 99 height 33
type input "******"
click at [641, 308] on input "*****" at bounding box center [627, 308] width 99 height 33
type input "**"
type input "***"
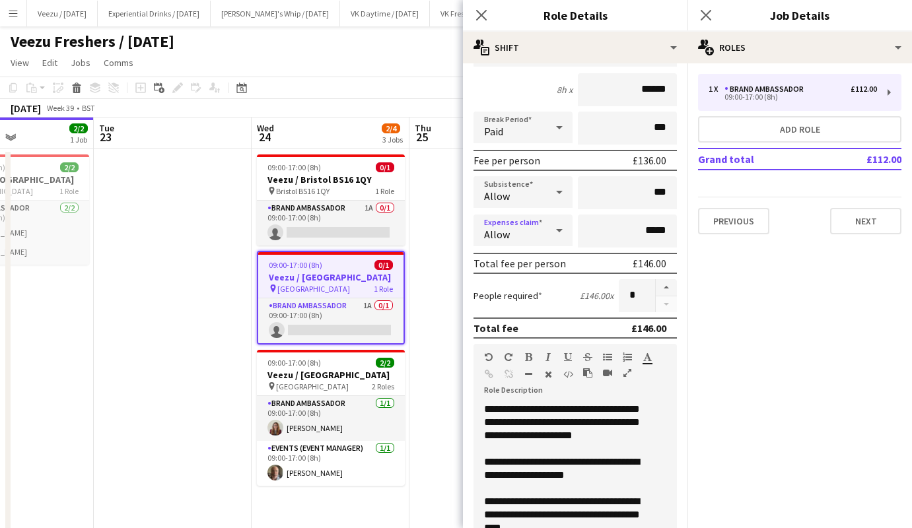
scroll to position [366, 0]
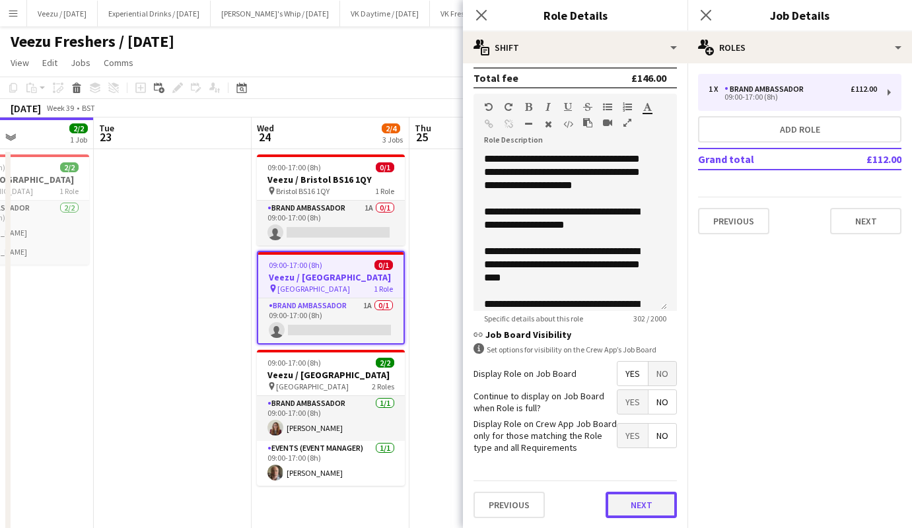
click at [631, 503] on button "Next" at bounding box center [641, 505] width 71 height 26
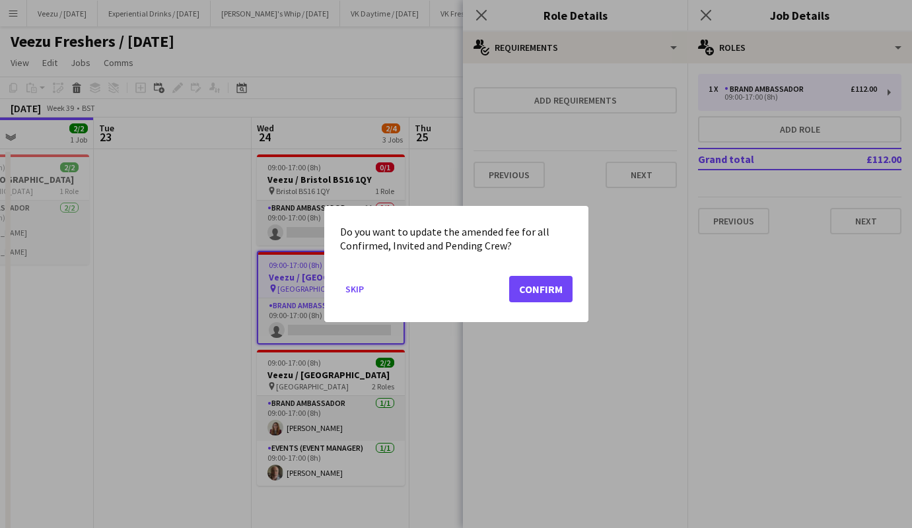
scroll to position [0, 0]
click at [544, 283] on button "Confirm" at bounding box center [540, 289] width 63 height 26
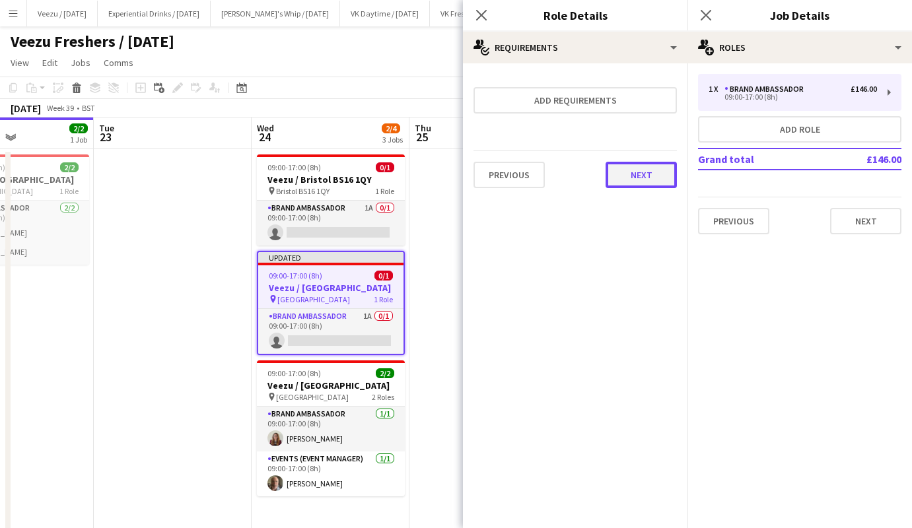
click at [650, 173] on button "Next" at bounding box center [641, 175] width 71 height 26
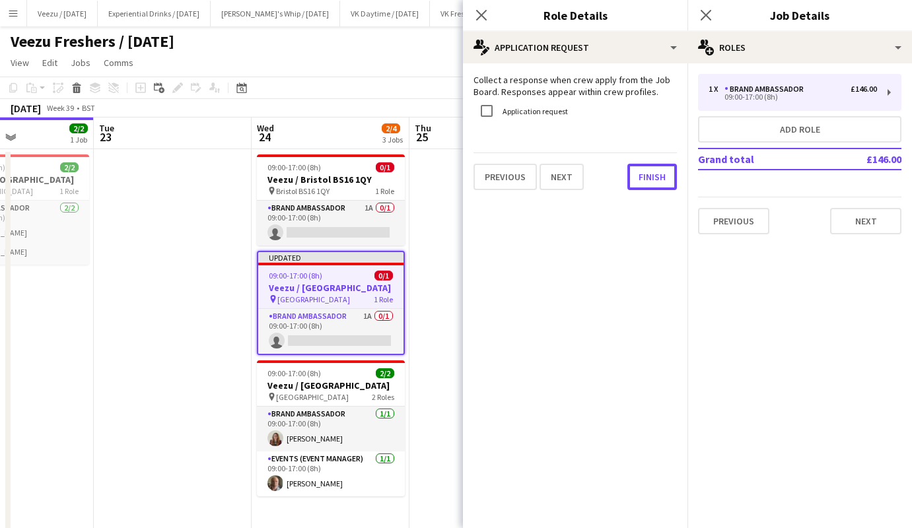
click at [650, 173] on button "Finish" at bounding box center [652, 177] width 50 height 26
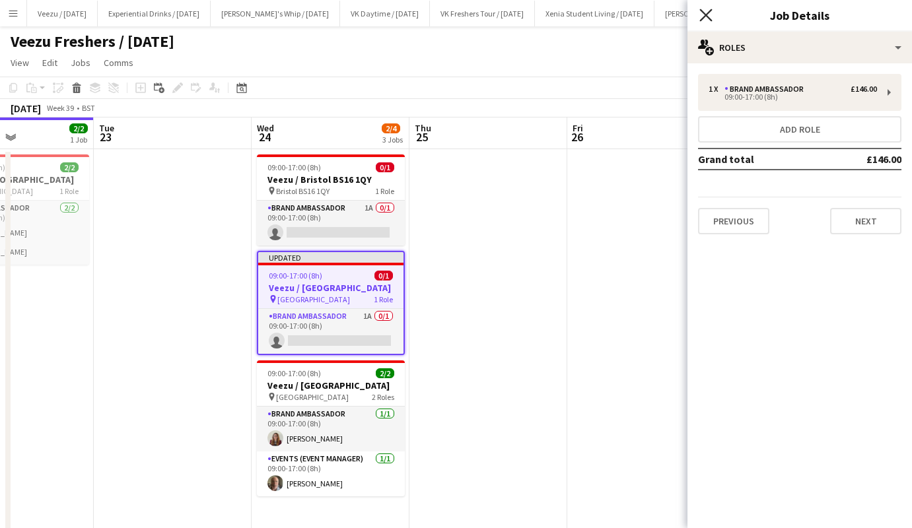
click at [709, 11] on icon at bounding box center [705, 15] width 13 height 13
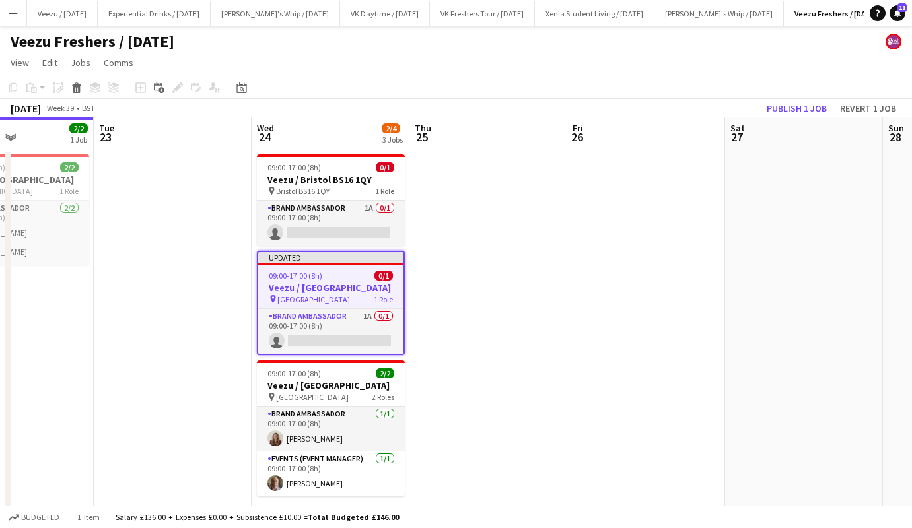
click at [704, 86] on app-toolbar "Copy Paste Paste Ctrl+V Paste with crew Ctrl+Shift+V Paste linked Job [GEOGRAPH…" at bounding box center [456, 88] width 912 height 22
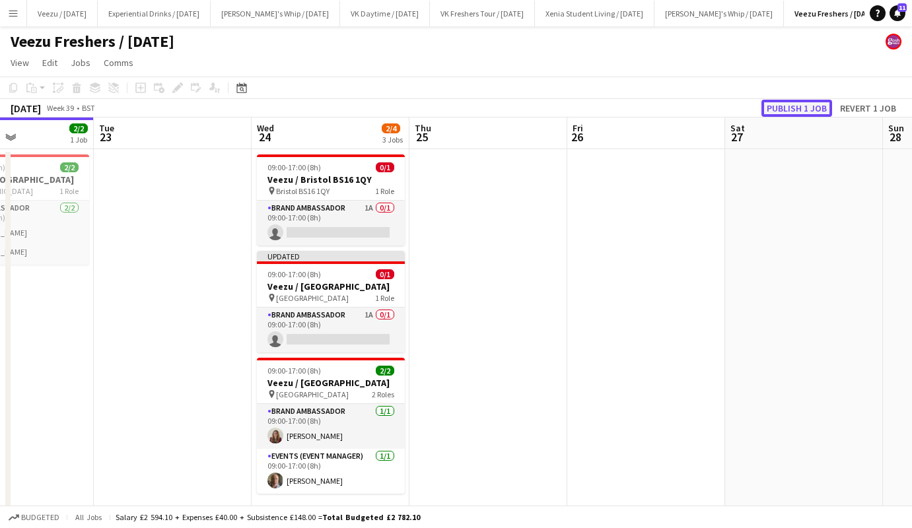
click at [793, 107] on button "Publish 1 job" at bounding box center [796, 108] width 71 height 17
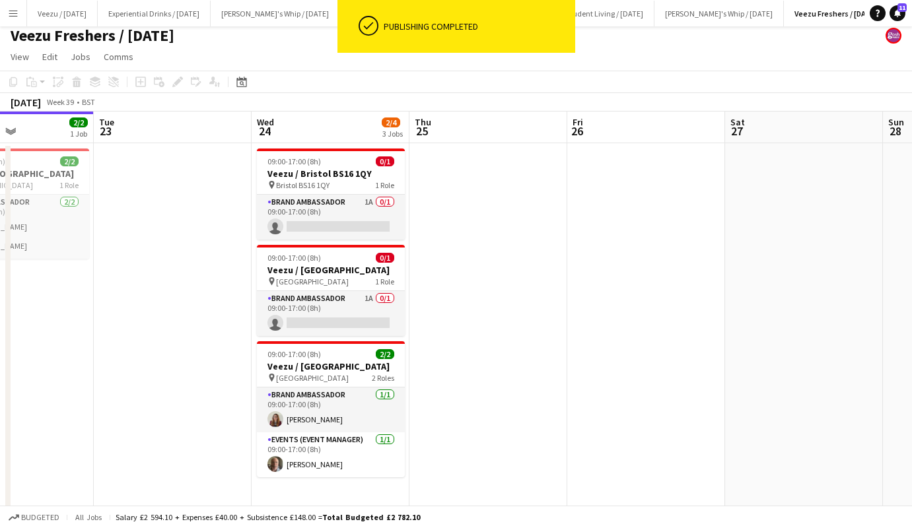
scroll to position [5, 0]
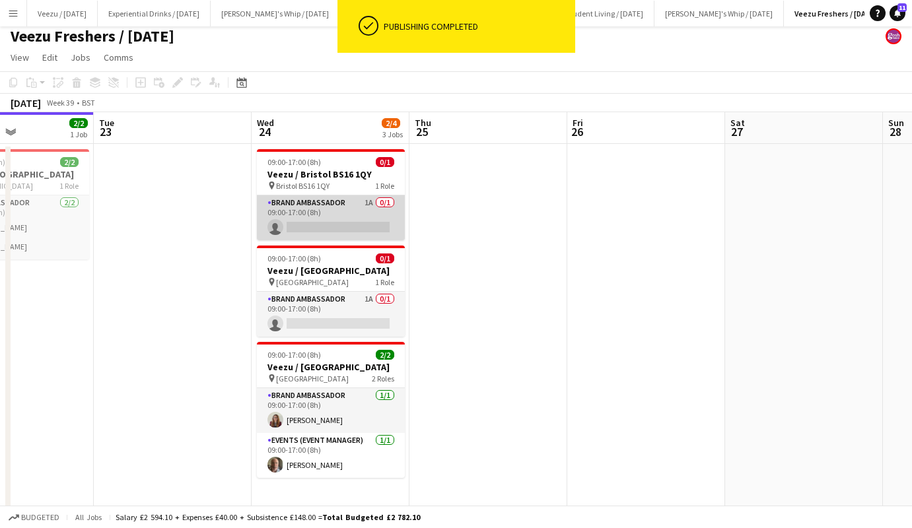
click at [343, 232] on app-card-role "Brand Ambassador 1A 0/1 09:00-17:00 (8h) single-neutral-actions" at bounding box center [331, 217] width 148 height 45
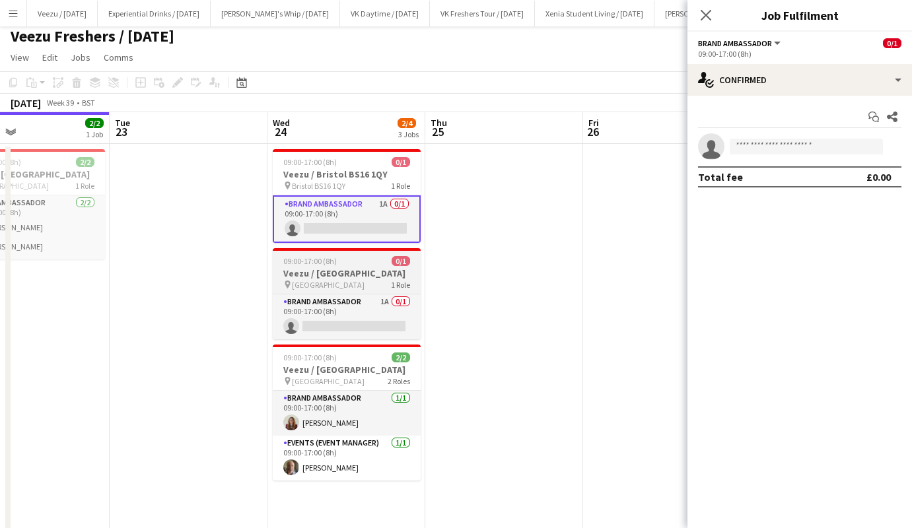
scroll to position [0, 522]
click at [373, 229] on app-card-role "Brand Ambassador 1A 0/1 09:00-17:00 (8h) single-neutral-actions" at bounding box center [346, 219] width 148 height 48
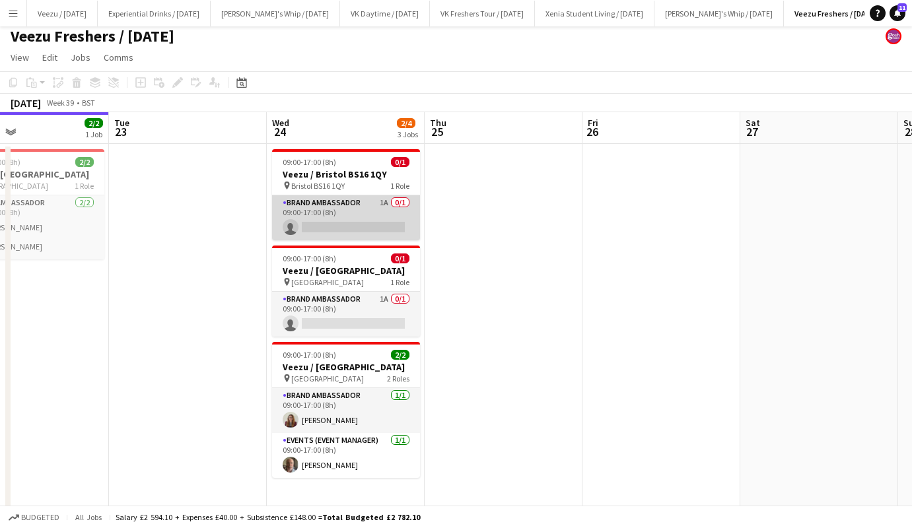
click at [373, 229] on app-card-role "Brand Ambassador 1A 0/1 09:00-17:00 (8h) single-neutral-actions" at bounding box center [346, 217] width 148 height 45
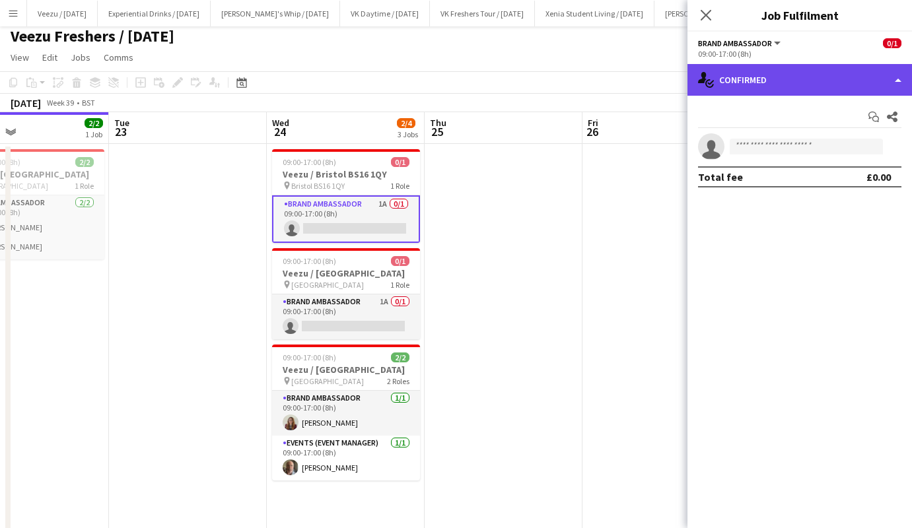
click at [771, 88] on div "single-neutral-actions-check-2 Confirmed" at bounding box center [800, 80] width 225 height 32
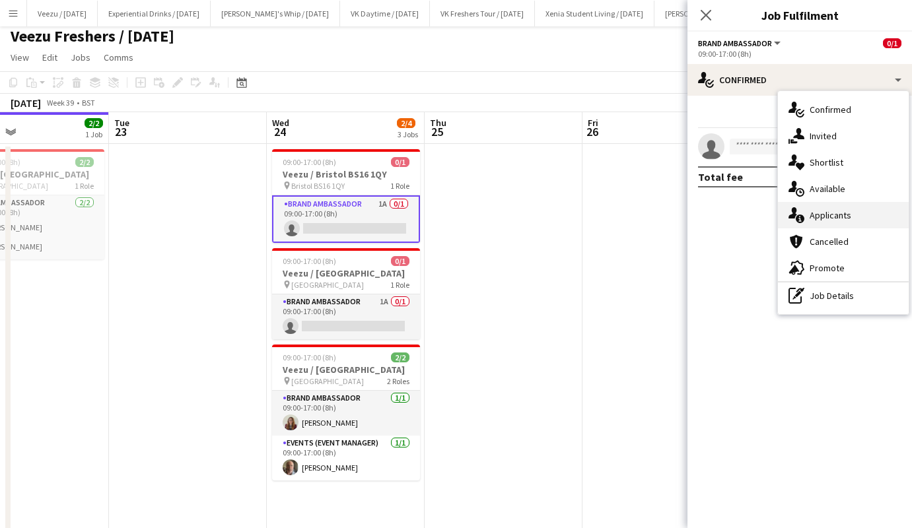
click at [840, 221] on span "Applicants" at bounding box center [831, 215] width 42 height 12
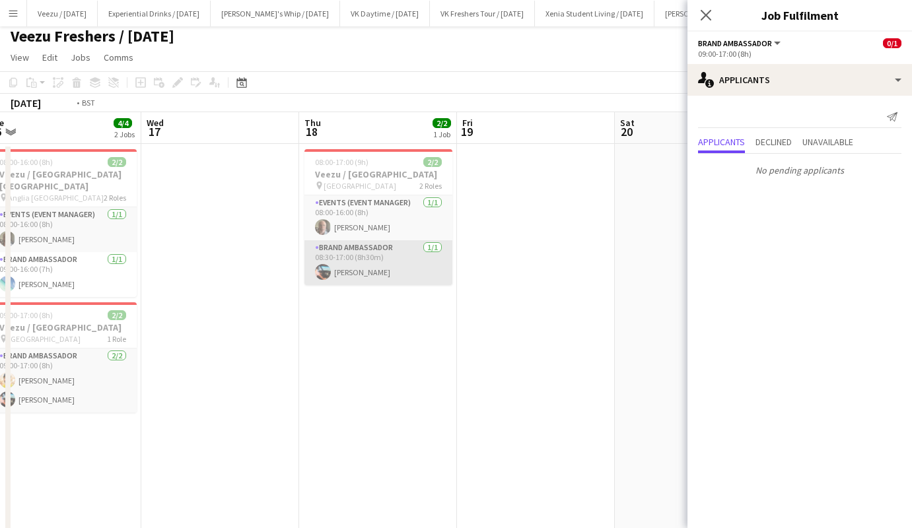
scroll to position [0, 363]
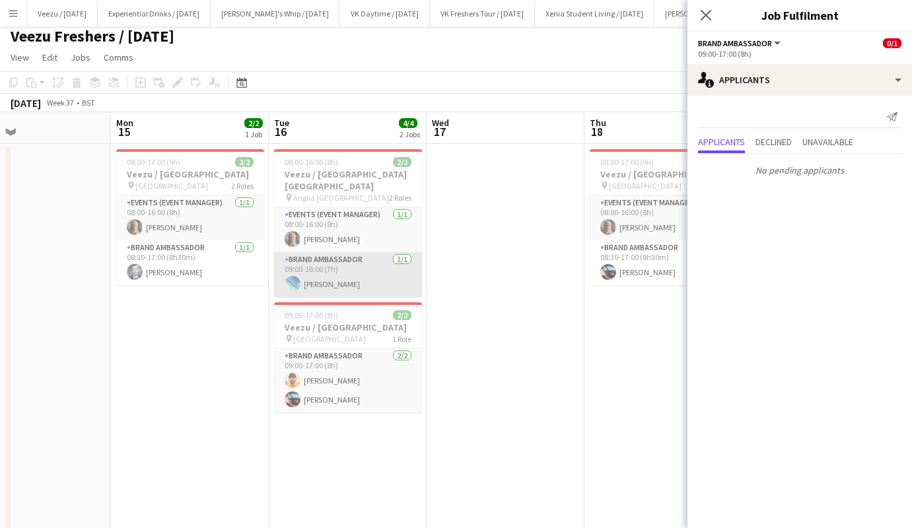
click at [321, 279] on app-card-role "Brand Ambassador [DATE] 09:00-16:00 (7h) [PERSON_NAME]" at bounding box center [348, 274] width 148 height 45
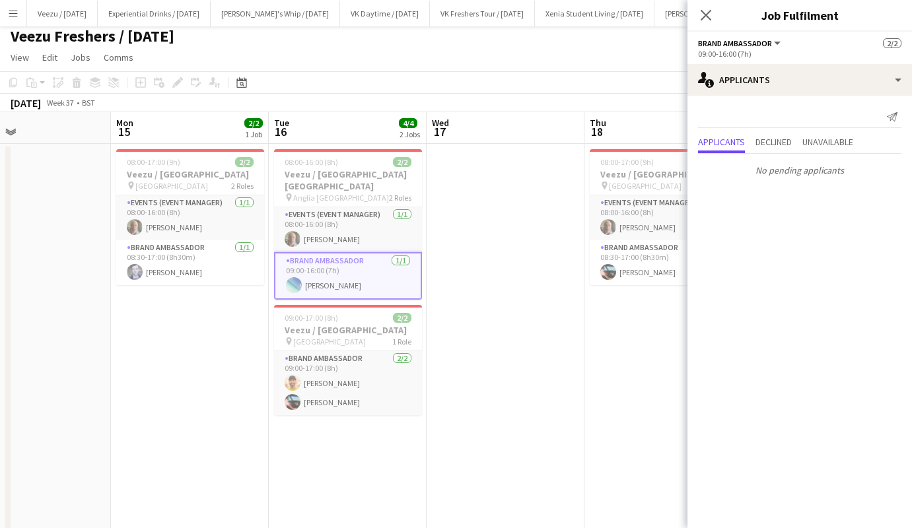
click at [332, 280] on app-card-role "Brand Ambassador [DATE] 09:00-16:00 (7h) [PERSON_NAME]" at bounding box center [348, 276] width 148 height 48
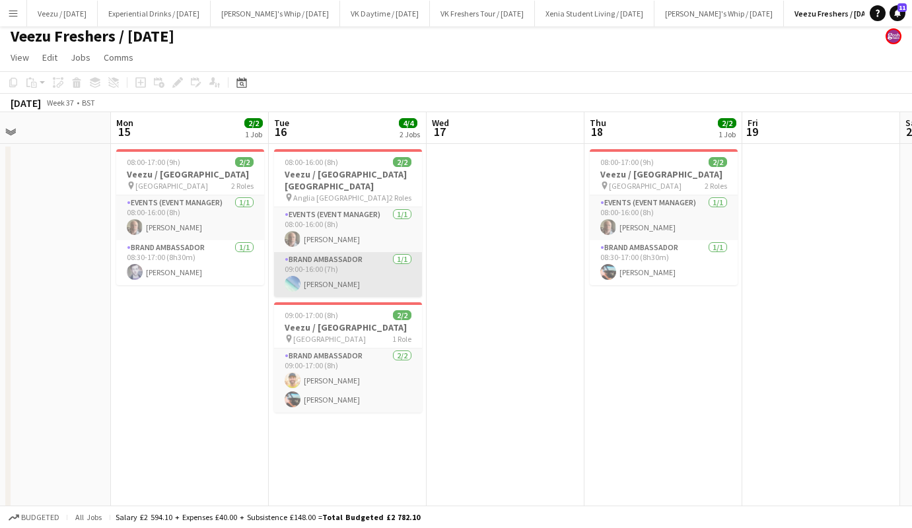
click at [330, 279] on app-card-role "Brand Ambassador [DATE] 09:00-16:00 (7h) [PERSON_NAME]" at bounding box center [348, 274] width 148 height 45
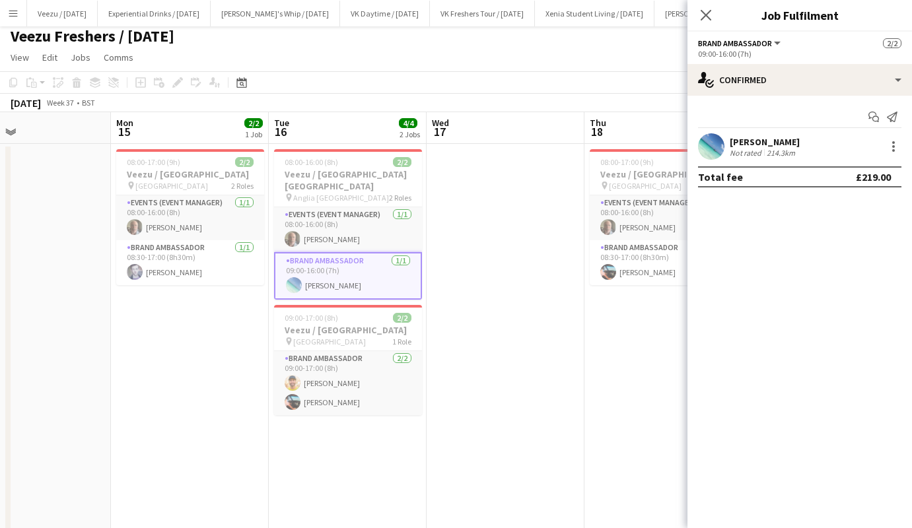
click at [766, 138] on div "[PERSON_NAME]" at bounding box center [765, 142] width 70 height 12
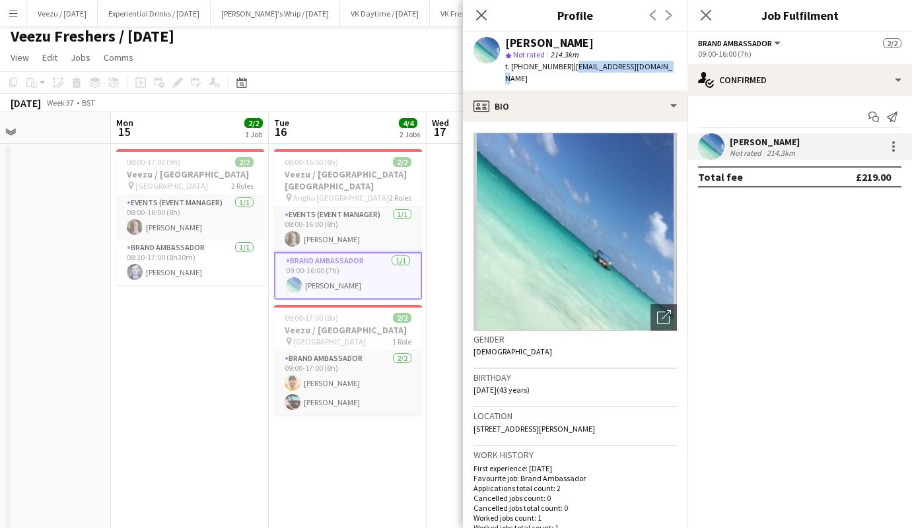
drag, startPoint x: 569, startPoint y: 65, endPoint x: 654, endPoint y: 71, distance: 85.5
click at [654, 71] on div "[PERSON_NAME] star Not rated 214.3km t. [PHONE_NUMBER] | [EMAIL_ADDRESS][DOMAIN…" at bounding box center [575, 61] width 225 height 59
copy span "[EMAIL_ADDRESS][DOMAIN_NAME]"
